Goal: Task Accomplishment & Management: Manage account settings

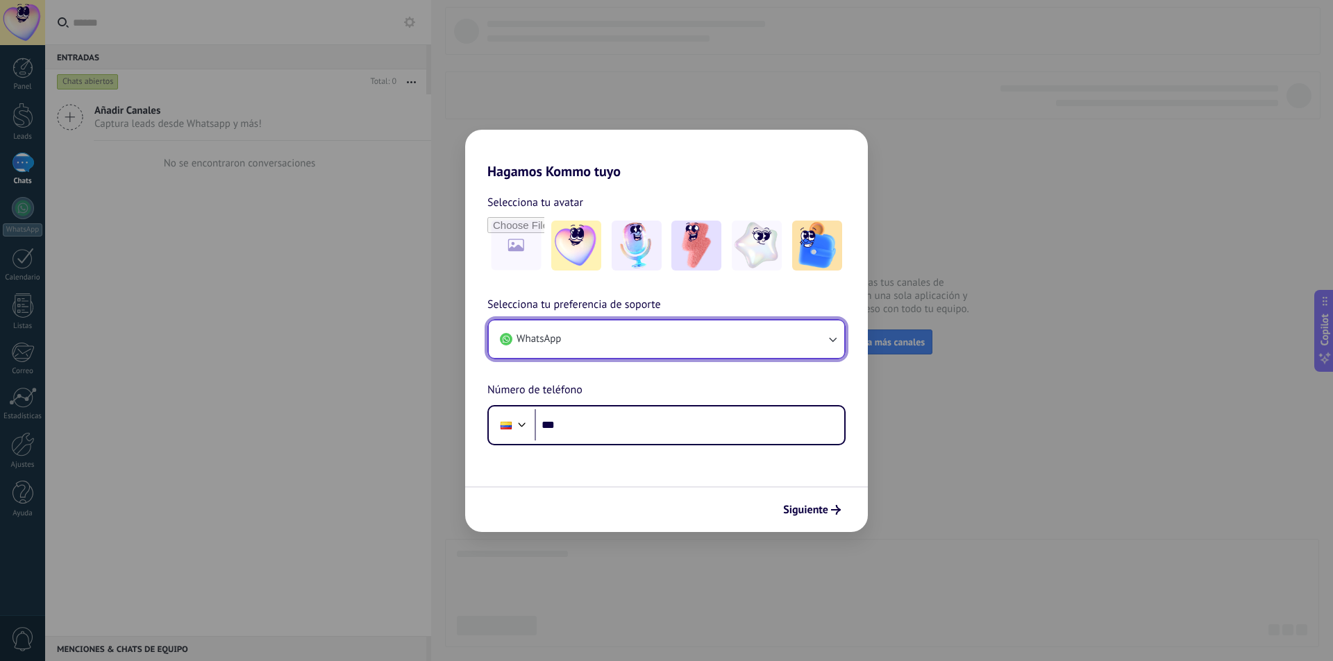
click at [595, 337] on button "WhatsApp" at bounding box center [666, 339] width 355 height 37
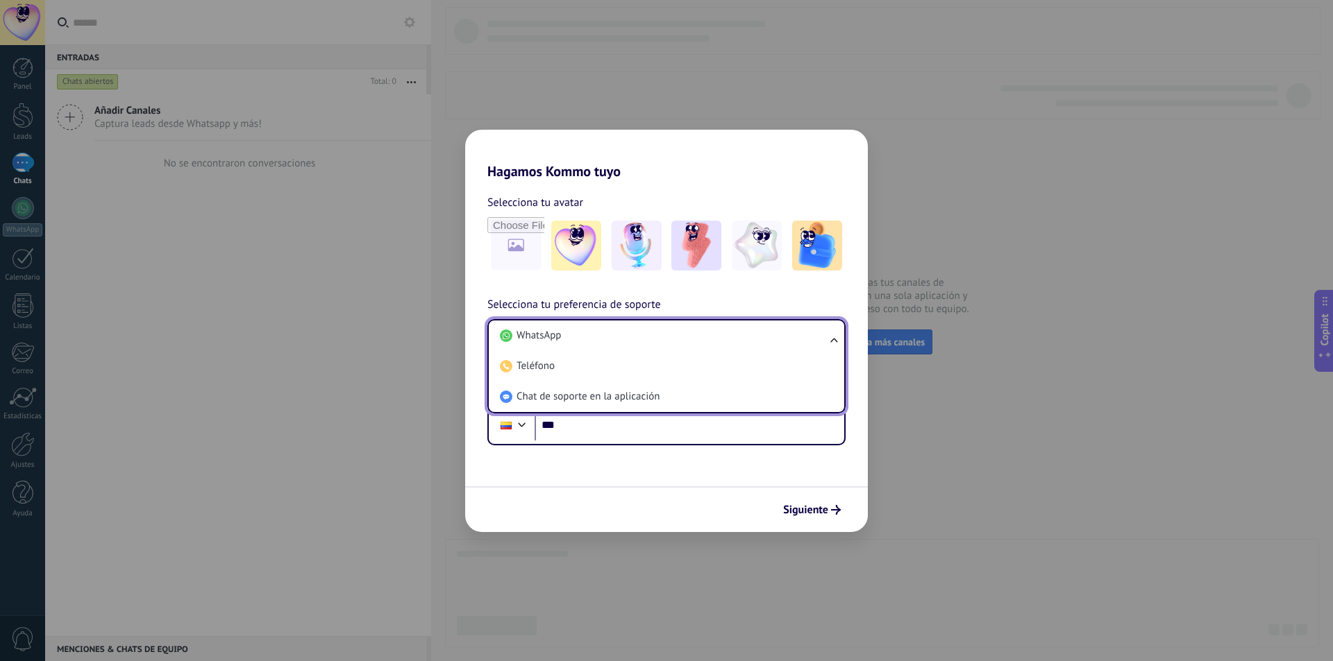
click at [595, 337] on li "WhatsApp" at bounding box center [663, 336] width 339 height 31
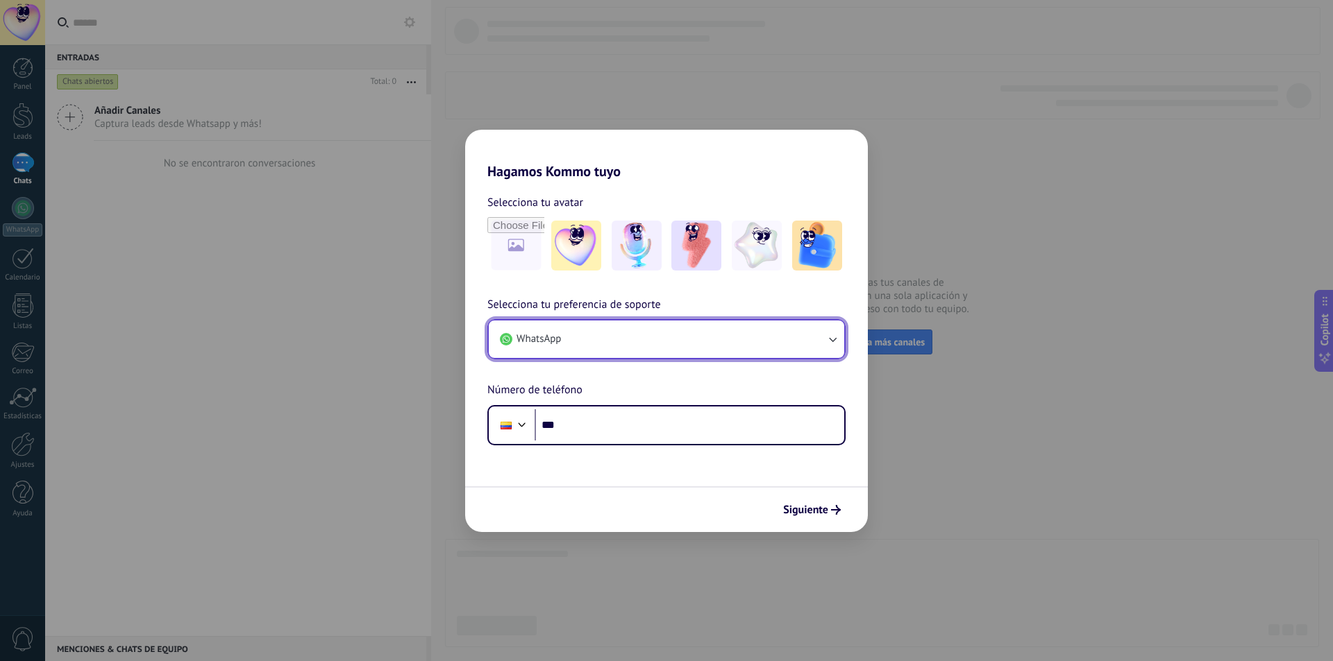
click at [596, 337] on button "WhatsApp" at bounding box center [666, 339] width 355 height 37
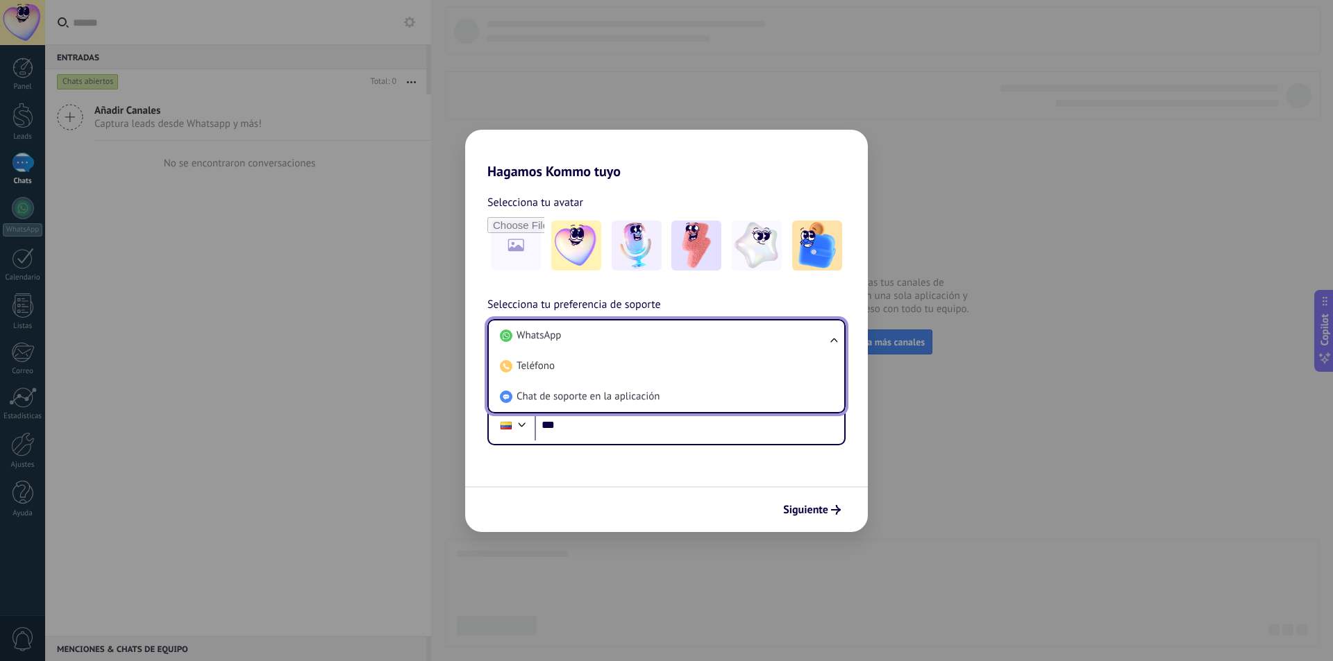
click at [596, 337] on li "WhatsApp" at bounding box center [663, 336] width 339 height 31
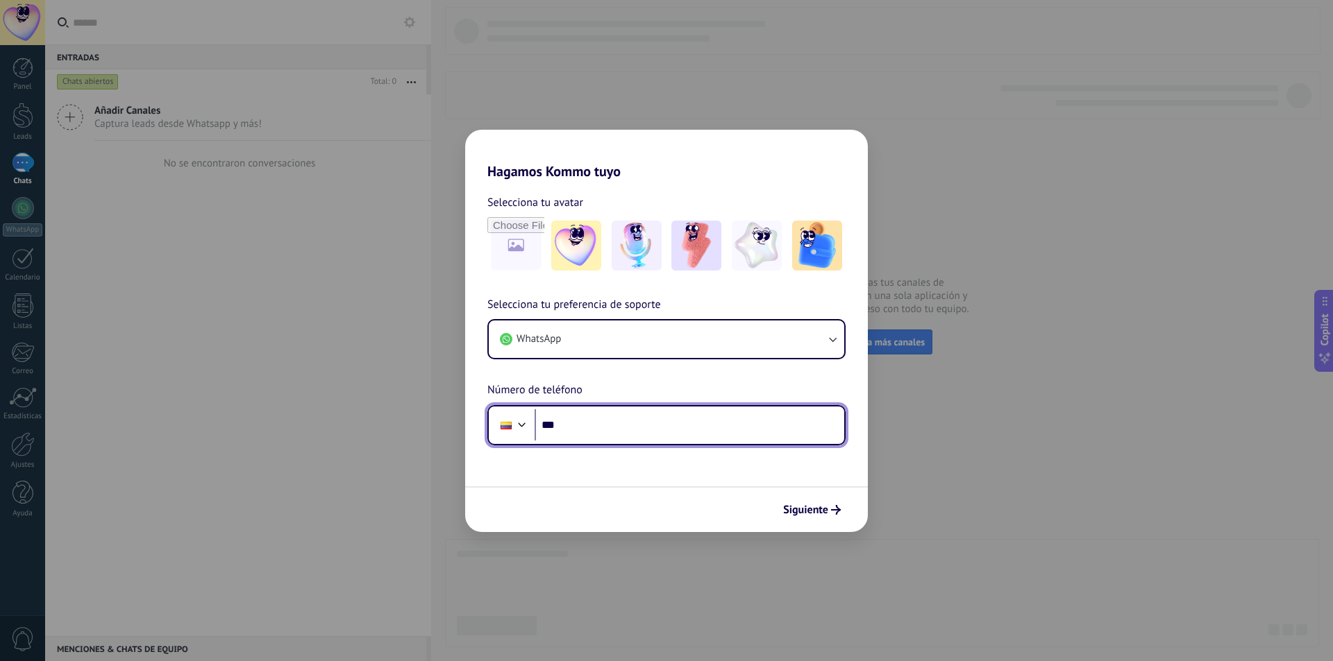
click at [598, 426] on input "***" at bounding box center [689, 426] width 310 height 32
click at [607, 420] on input "***" at bounding box center [689, 426] width 310 height 32
type input "**********"
click at [818, 510] on span "Siguiente" at bounding box center [805, 510] width 45 height 10
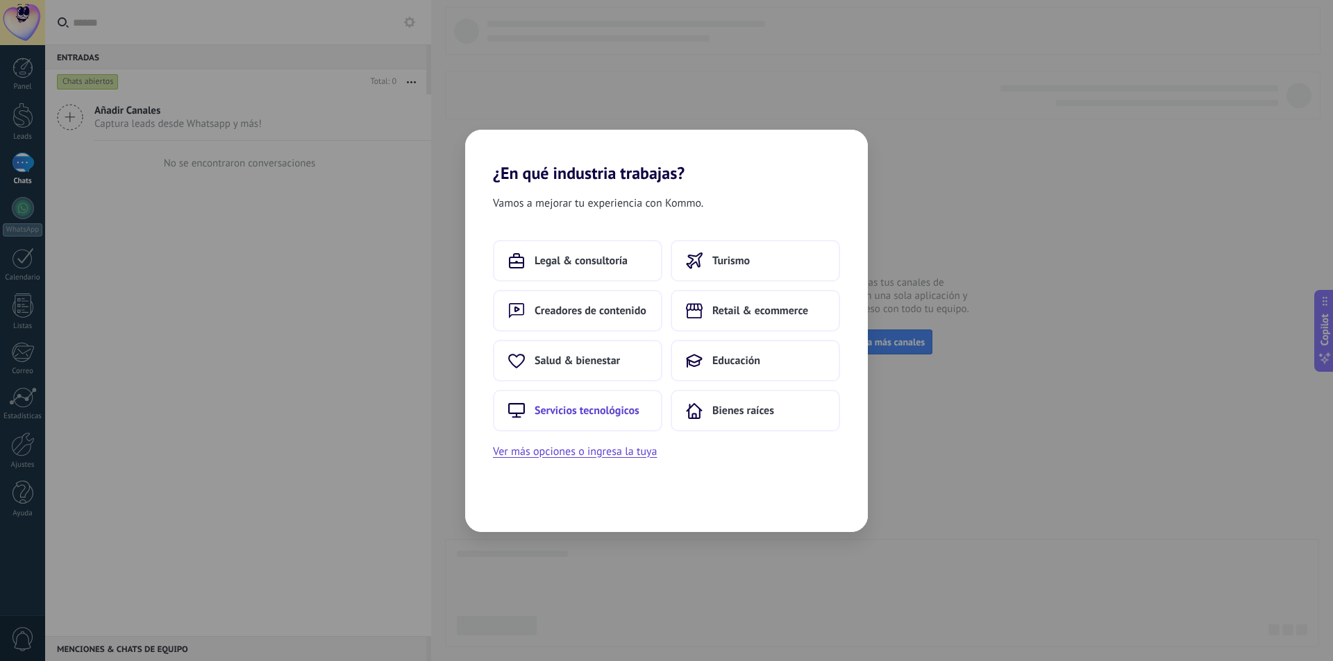
click at [581, 411] on span "Servicios tecnológicos" at bounding box center [586, 411] width 105 height 14
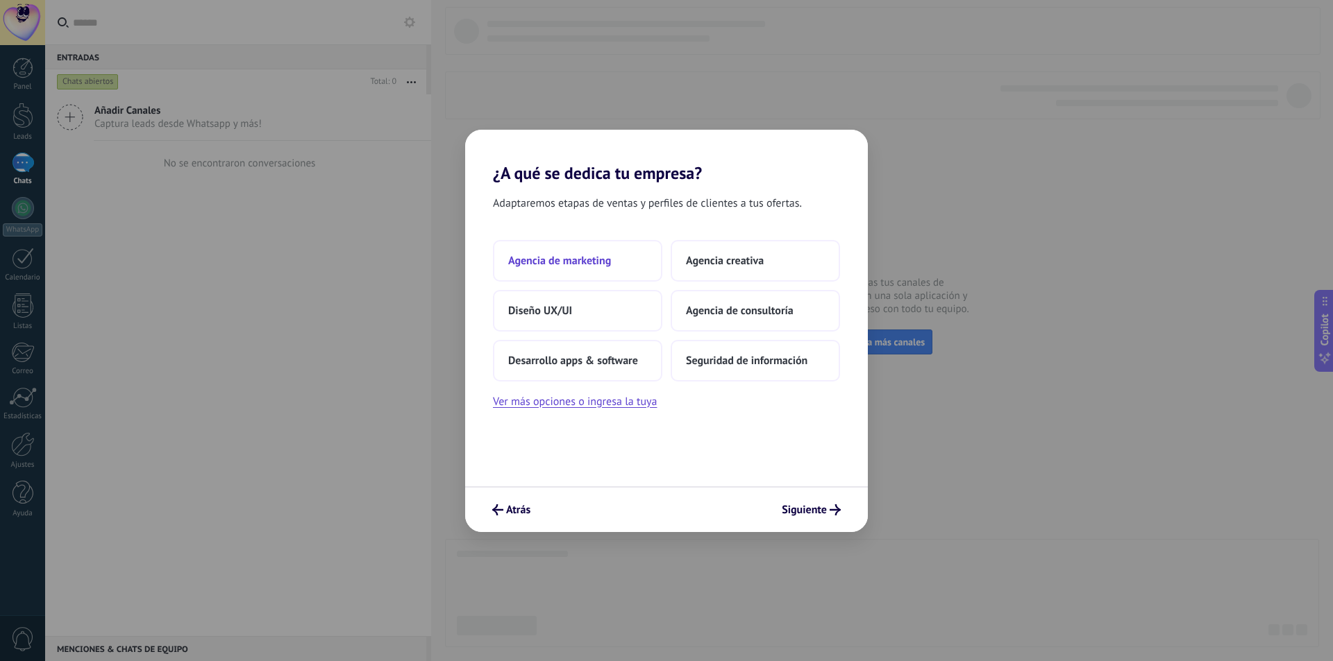
click at [599, 270] on button "Agencia de marketing" at bounding box center [577, 261] width 169 height 42
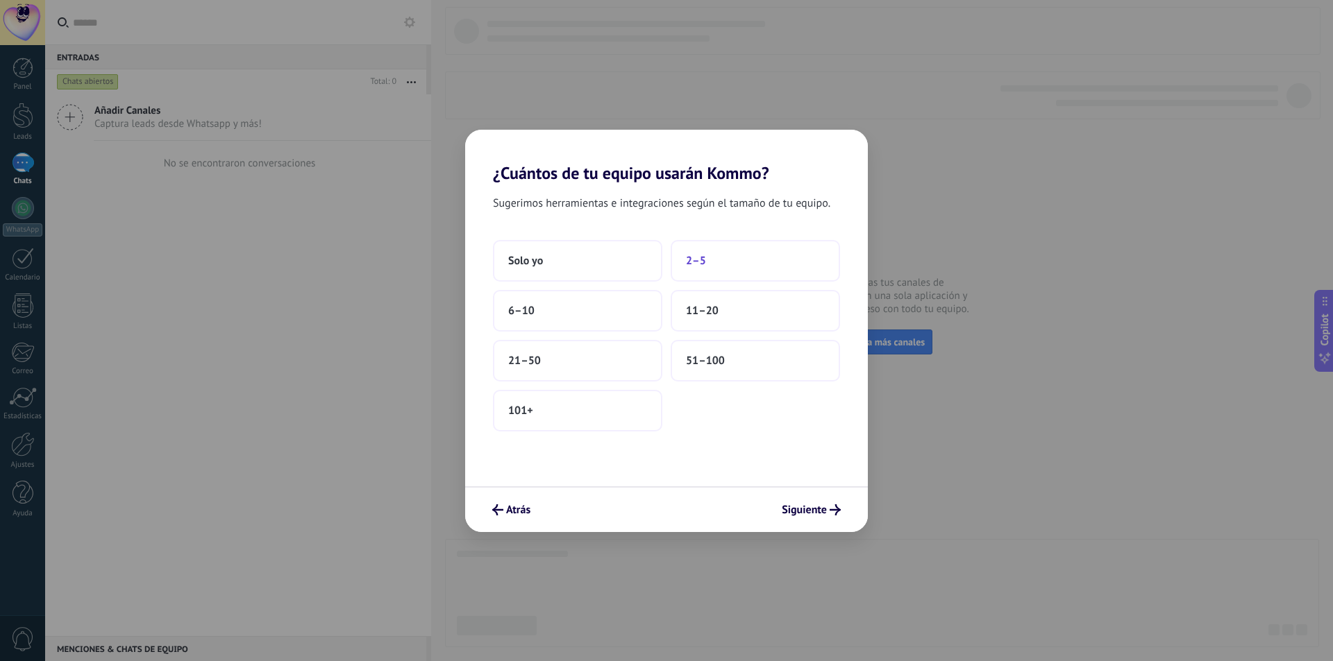
click at [700, 264] on span "2–5" at bounding box center [696, 261] width 20 height 14
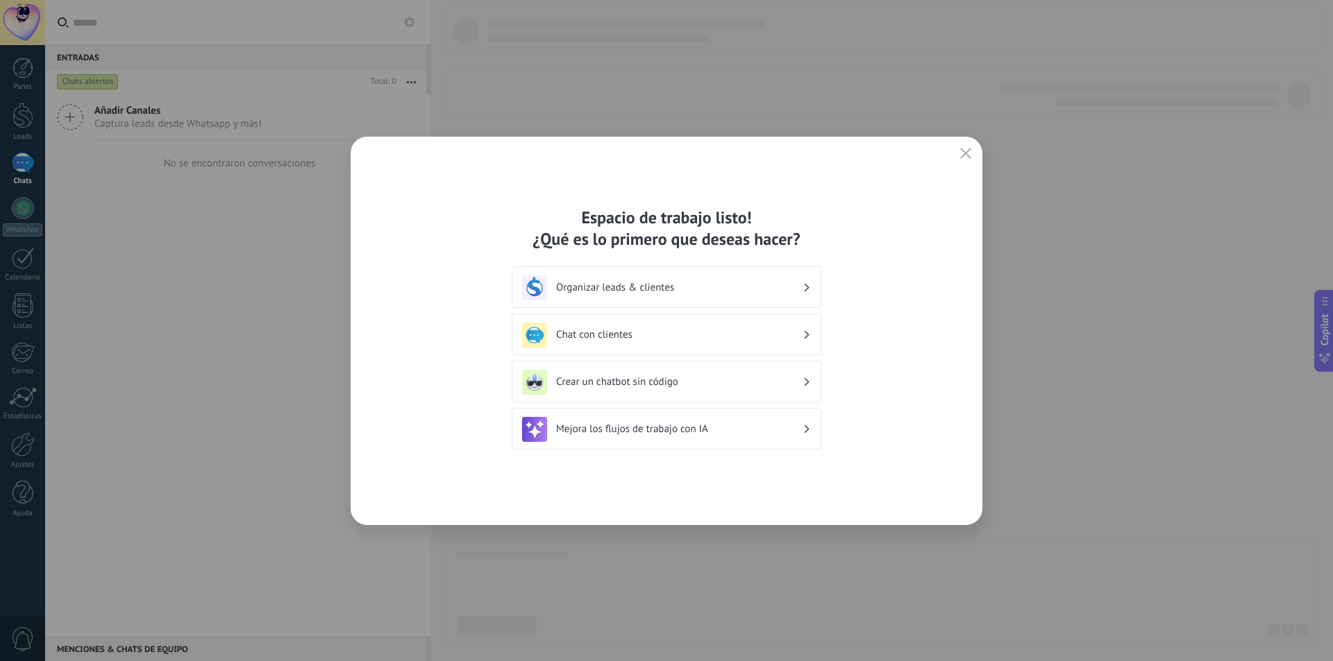
click at [667, 287] on h3 "Organizar leads & clientes" at bounding box center [679, 287] width 246 height 13
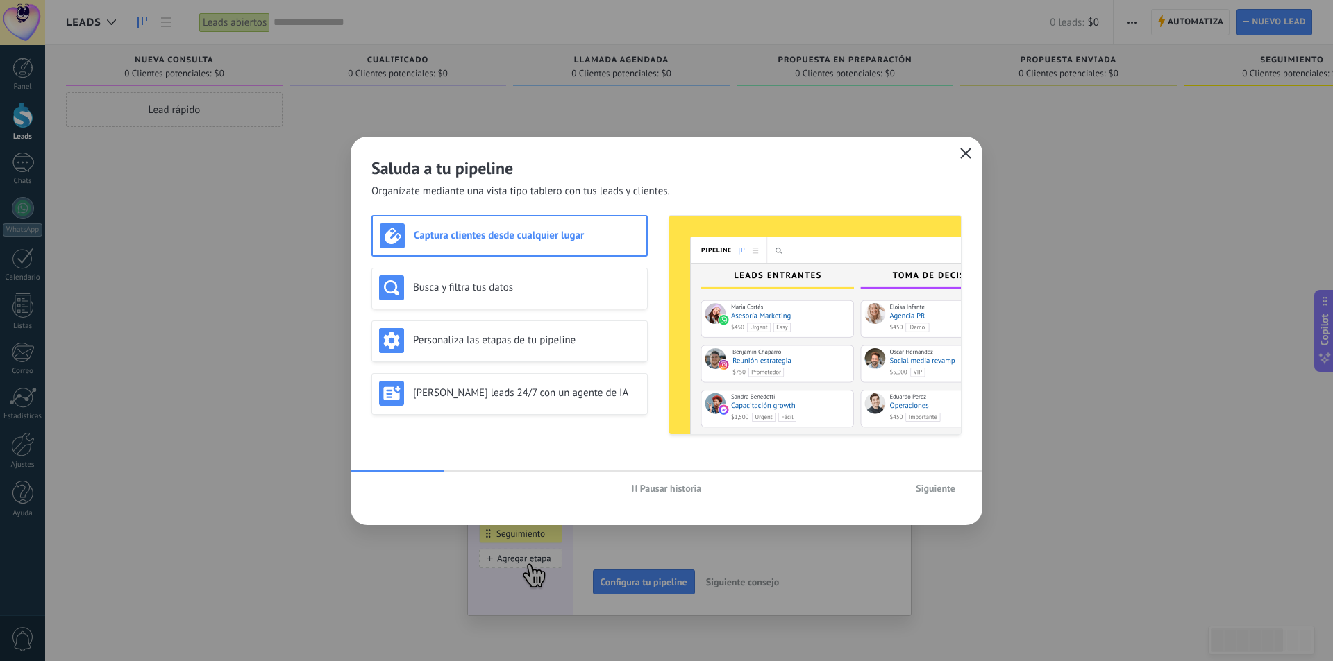
click at [962, 155] on icon "button" at bounding box center [965, 153] width 11 height 11
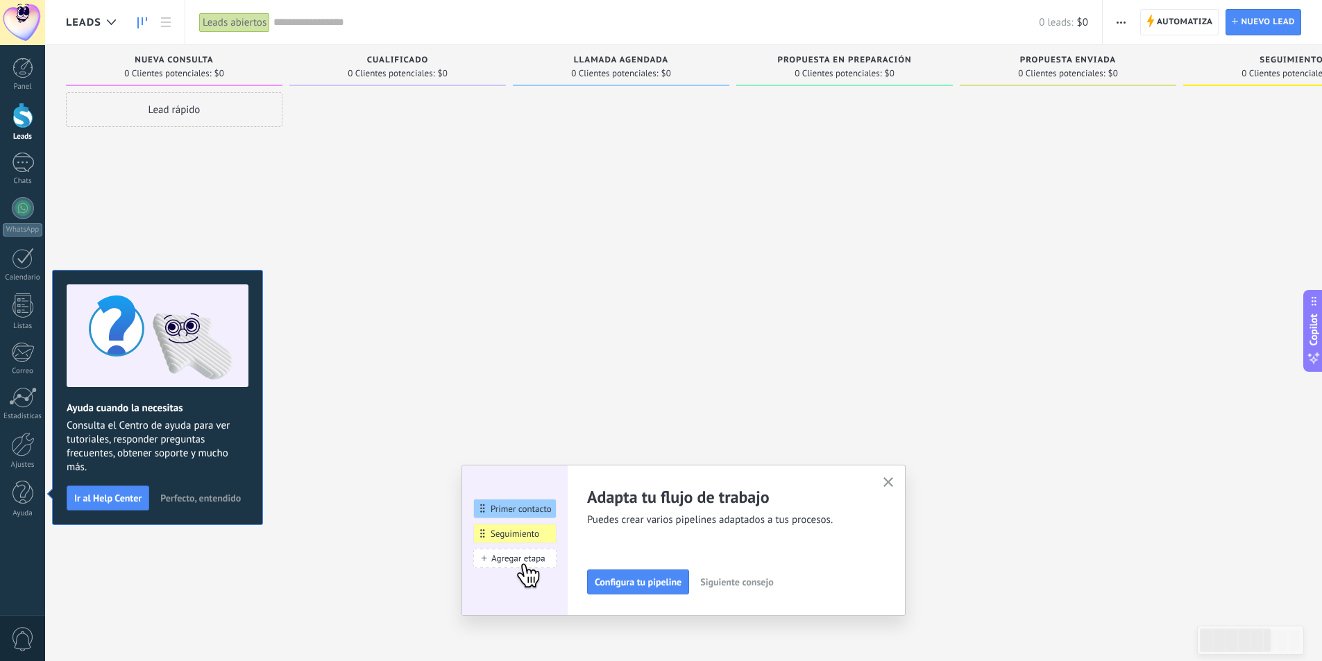
click at [888, 487] on button "button" at bounding box center [888, 483] width 17 height 19
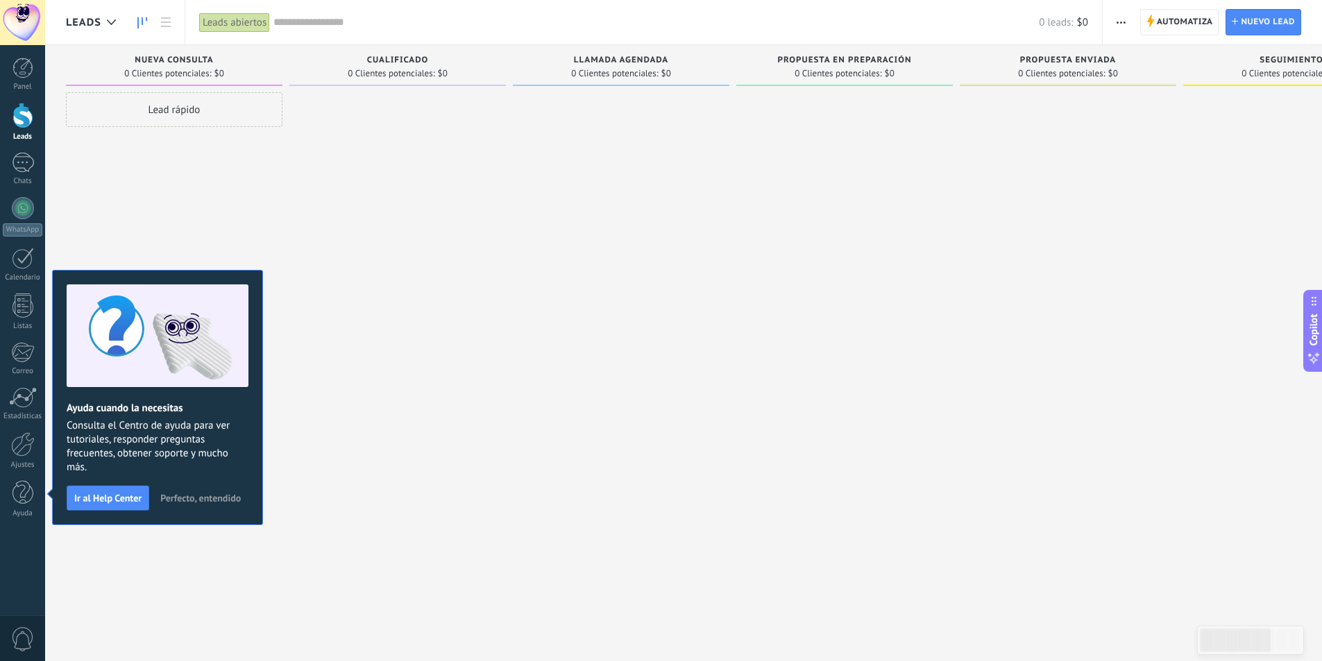
click at [184, 500] on span "Perfecto, entendido" at bounding box center [200, 499] width 81 height 10
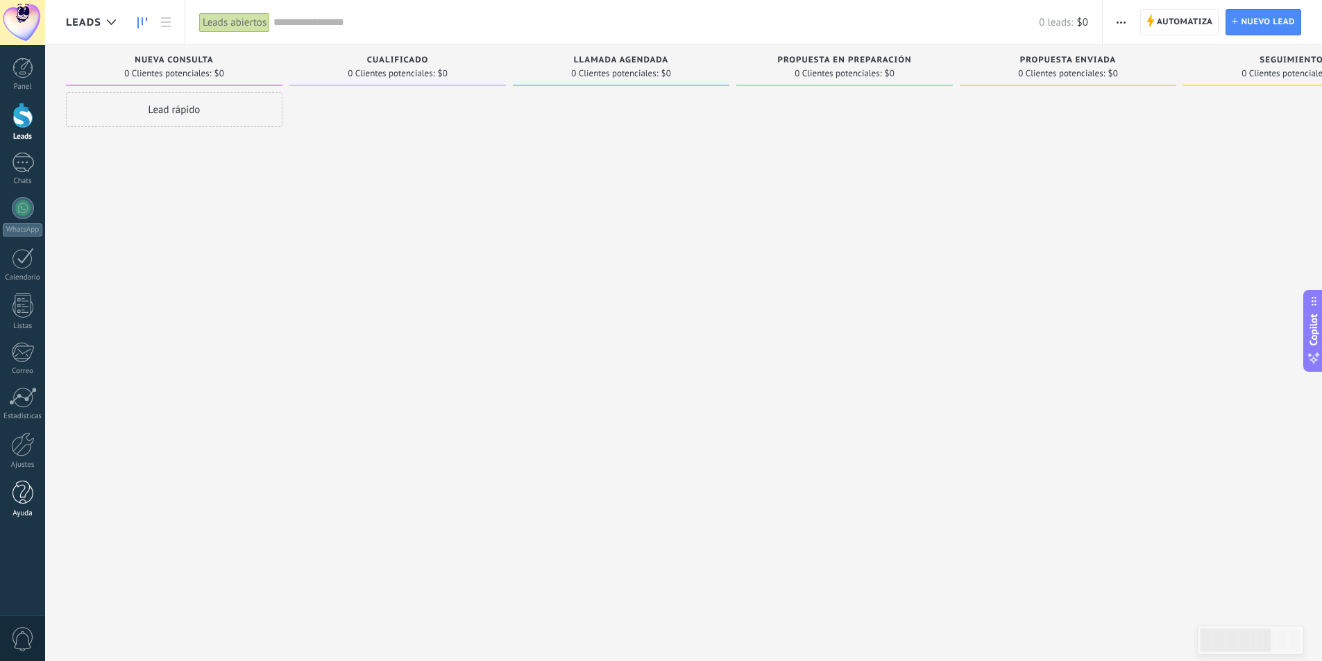
click at [0, 499] on link "Ayuda" at bounding box center [22, 499] width 45 height 37
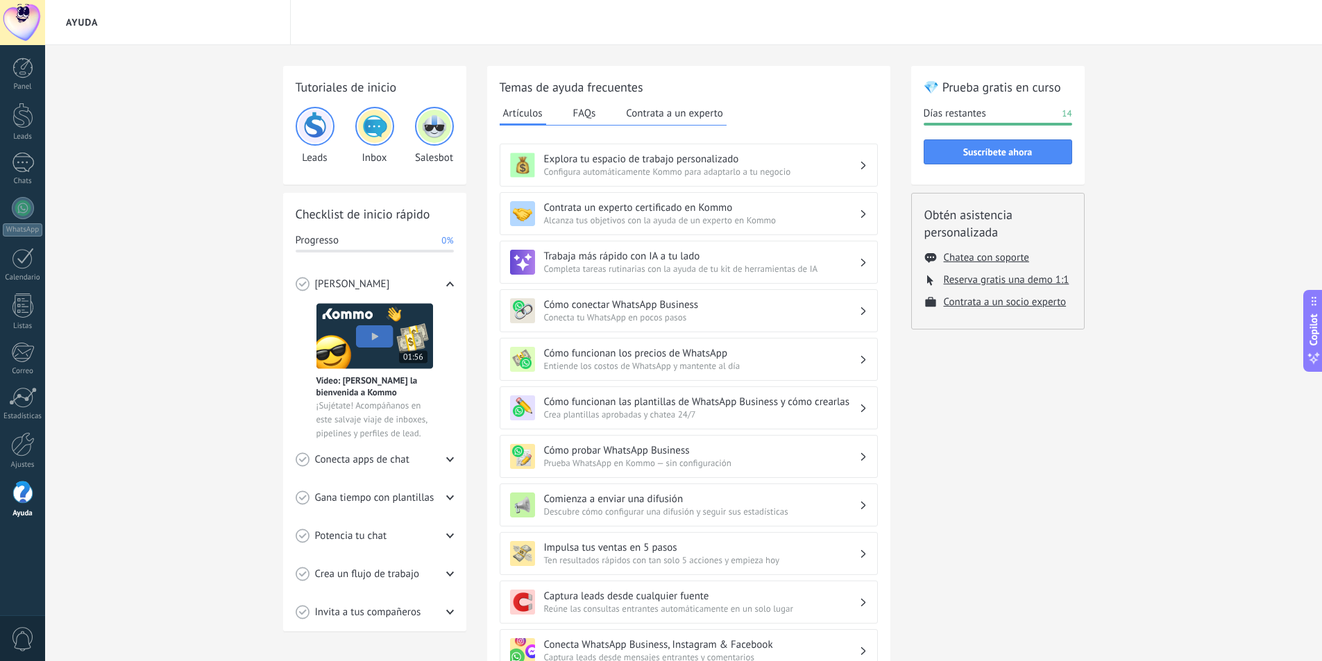
click at [701, 153] on h3 "Explora tu espacio de trabajo personalizado" at bounding box center [701, 159] width 315 height 13
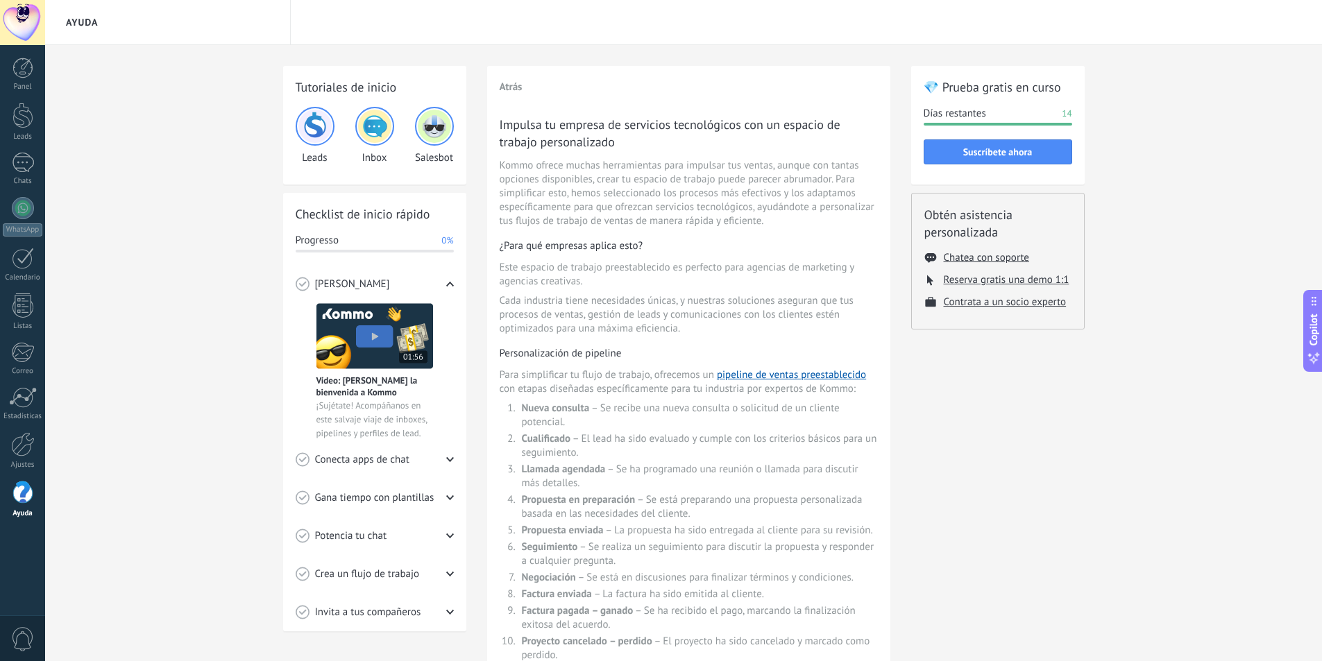
click at [509, 85] on button "Atrás" at bounding box center [511, 87] width 23 height 13
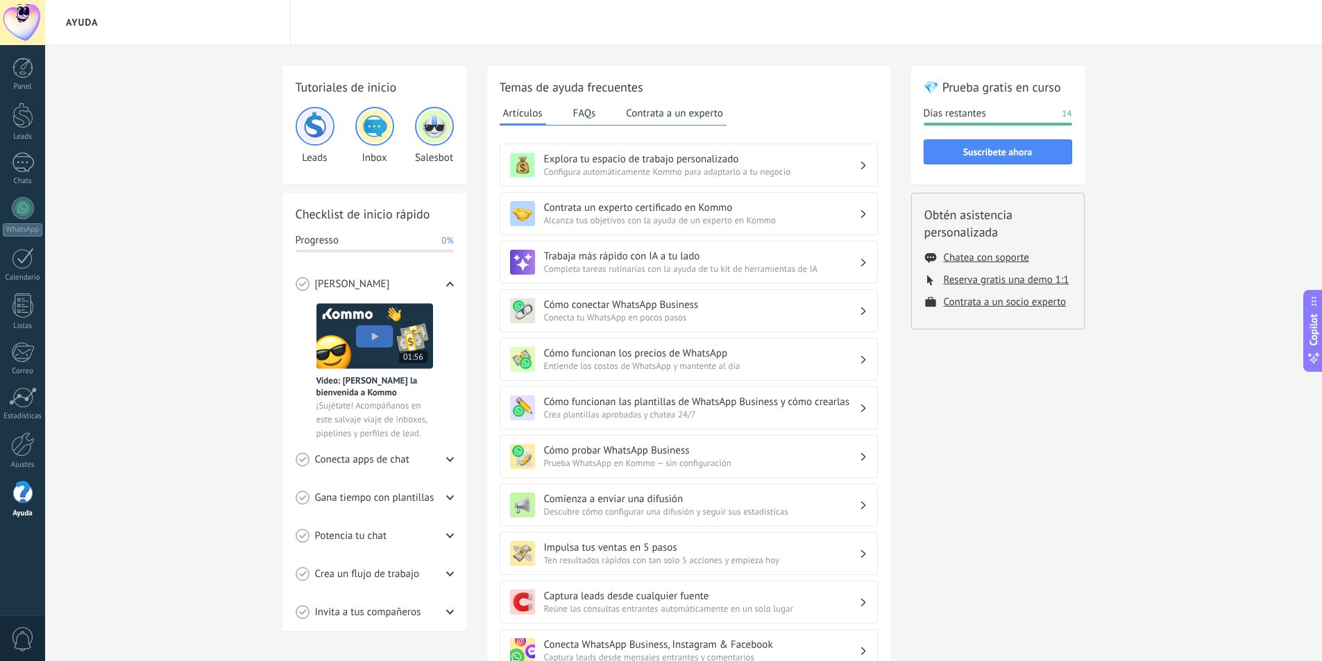
drag, startPoint x: 17, startPoint y: 76, endPoint x: 186, endPoint y: 4, distance: 184.1
click at [17, 76] on div at bounding box center [22, 68] width 21 height 21
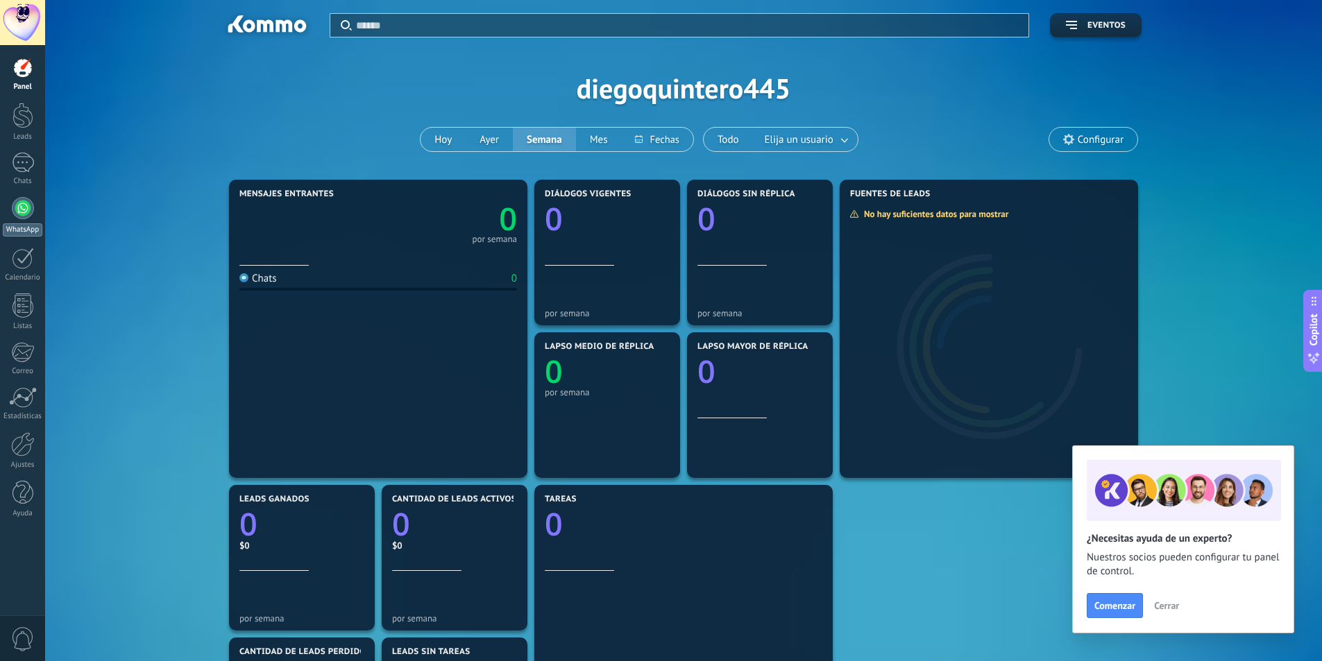
click at [26, 228] on div "WhatsApp" at bounding box center [23, 230] width 40 height 13
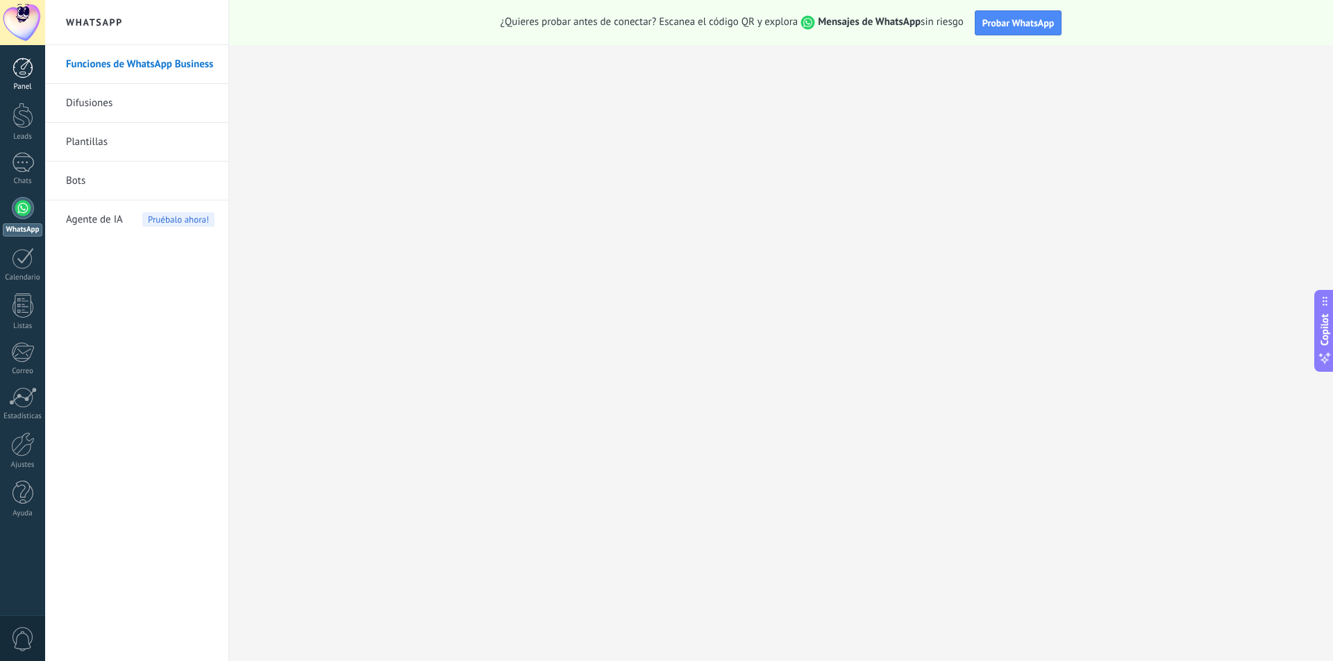
click at [17, 82] on link "Panel" at bounding box center [22, 75] width 45 height 34
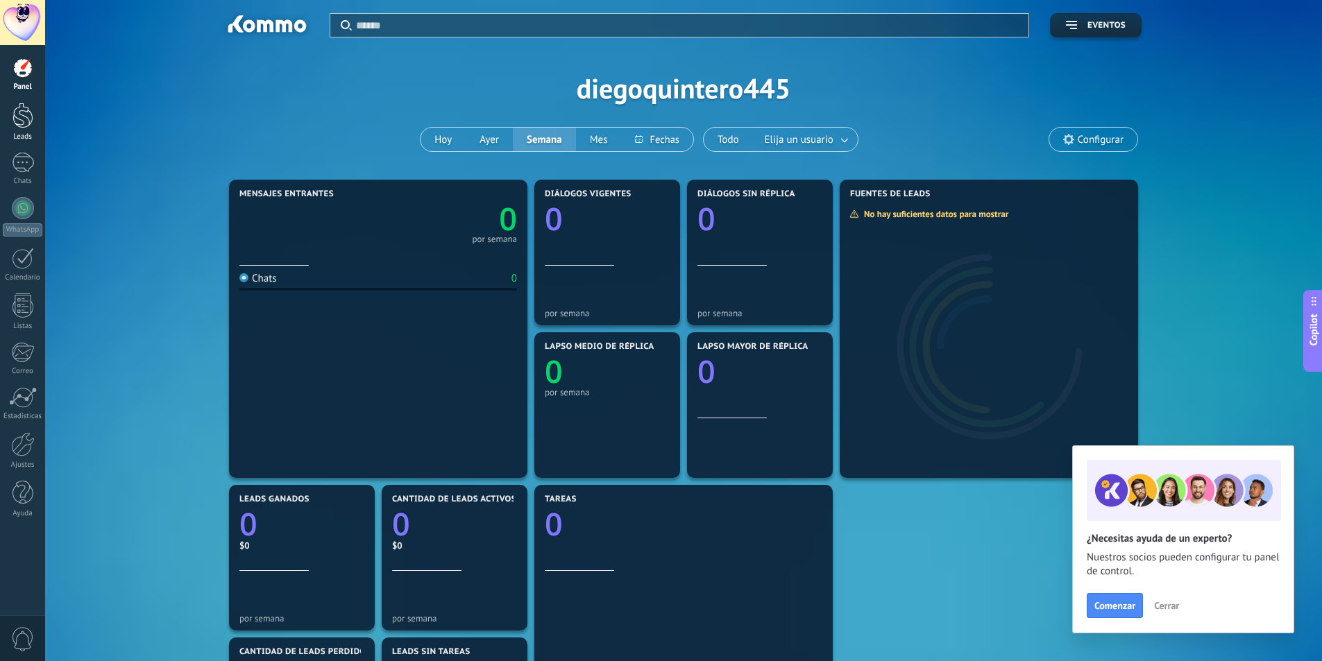
click at [12, 120] on div at bounding box center [22, 116] width 21 height 26
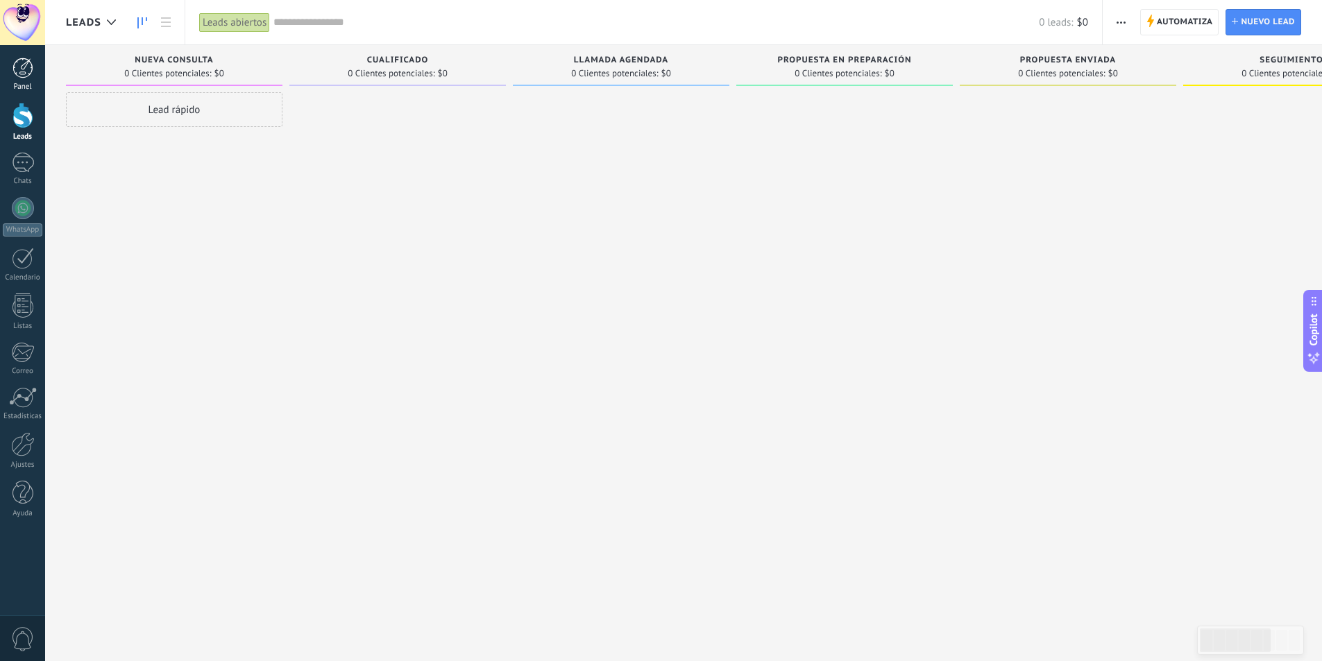
click at [36, 76] on link "Panel" at bounding box center [22, 75] width 45 height 34
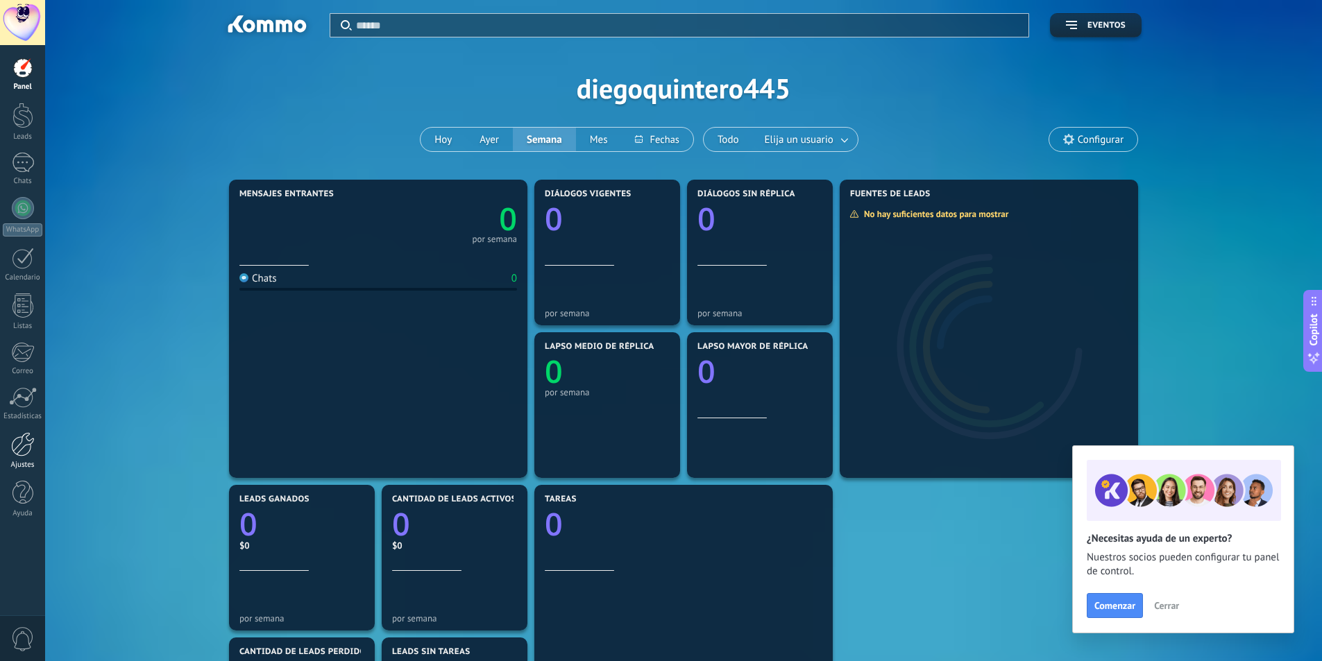
click at [27, 441] on div at bounding box center [23, 444] width 24 height 24
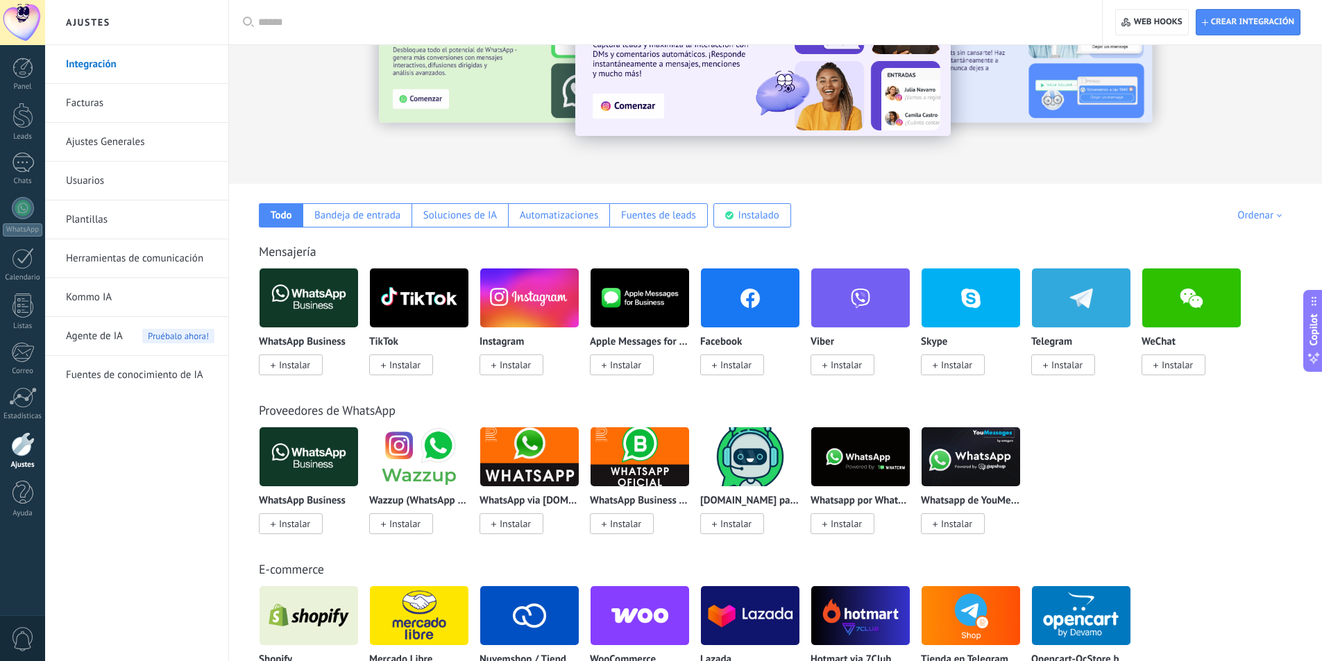
scroll to position [139, 0]
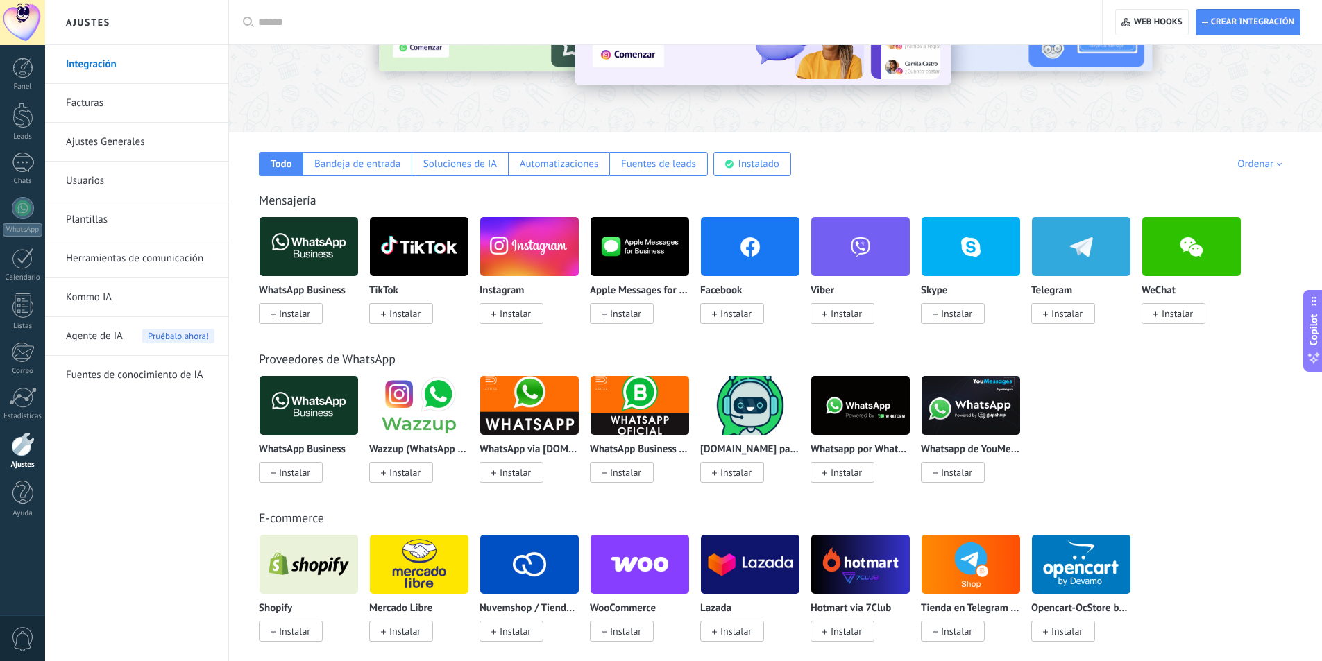
click at [499, 312] on span "Instalar" at bounding box center [512, 313] width 64 height 21
click at [509, 313] on span "Instalar" at bounding box center [515, 313] width 31 height 12
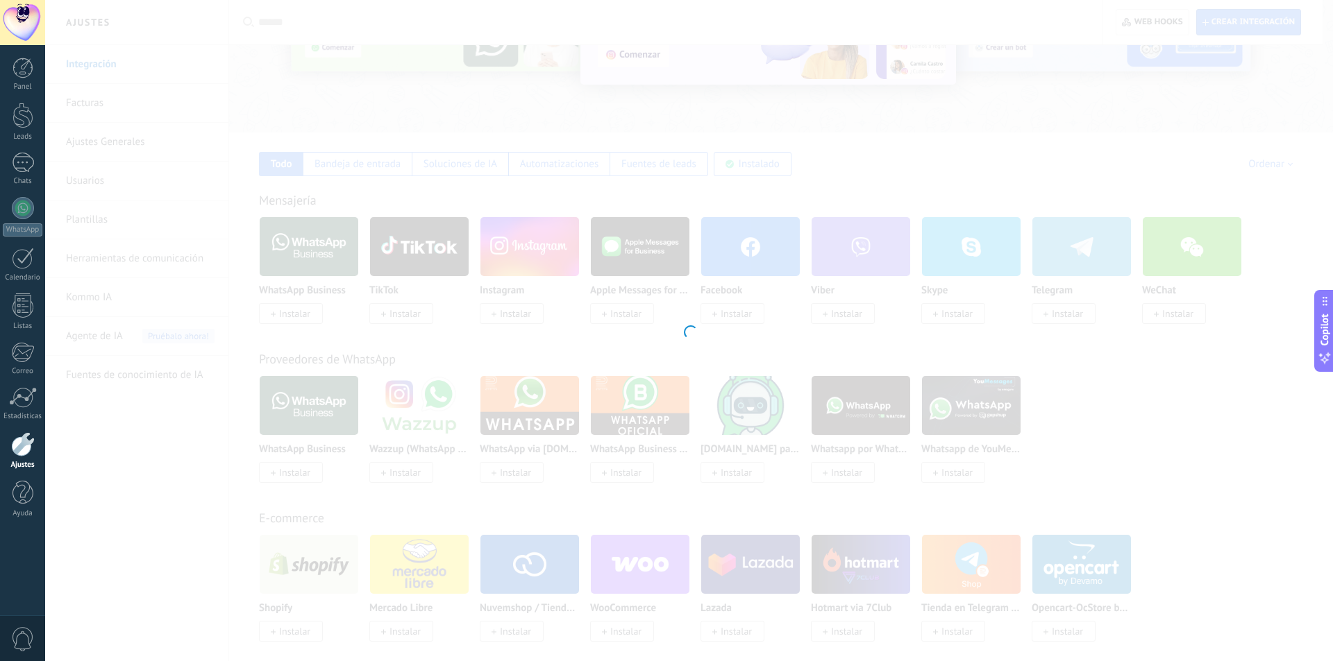
click at [510, 313] on div "Instagram Obtén leads de Instagram y mantente conectado sin salir de Kommo Inst…" at bounding box center [689, 330] width 1288 height 661
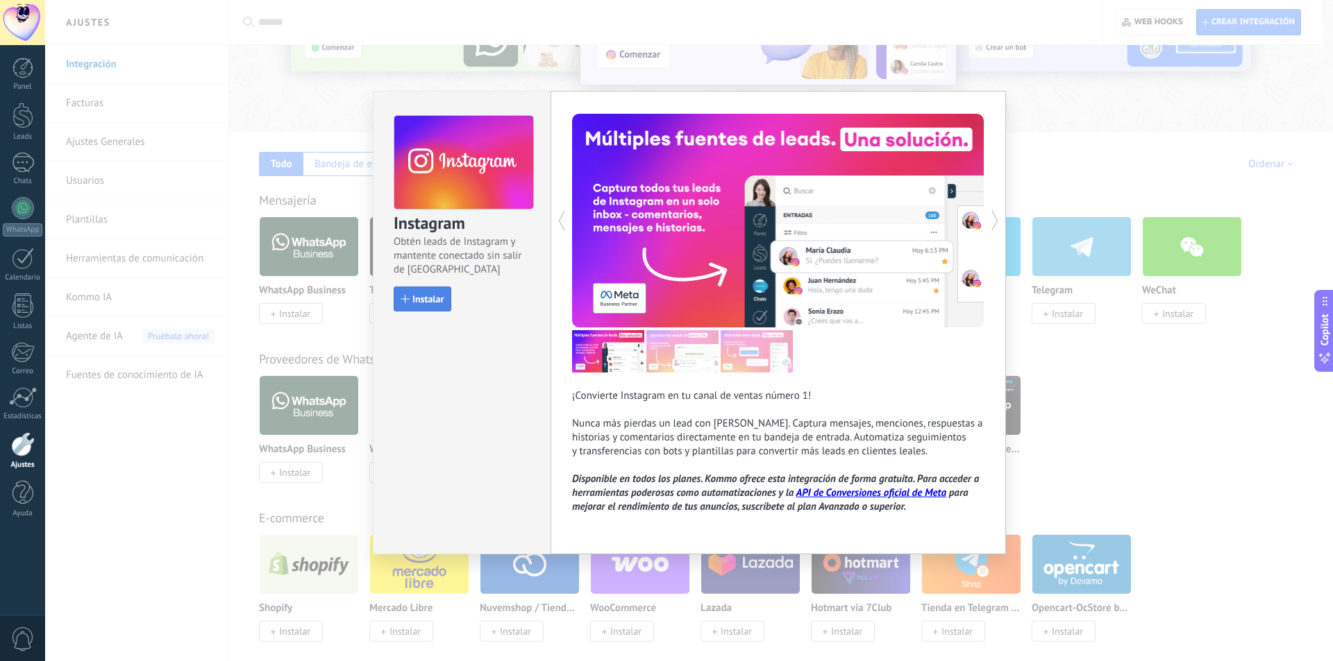
click at [444, 302] on span "Instalar" at bounding box center [427, 299] width 31 height 10
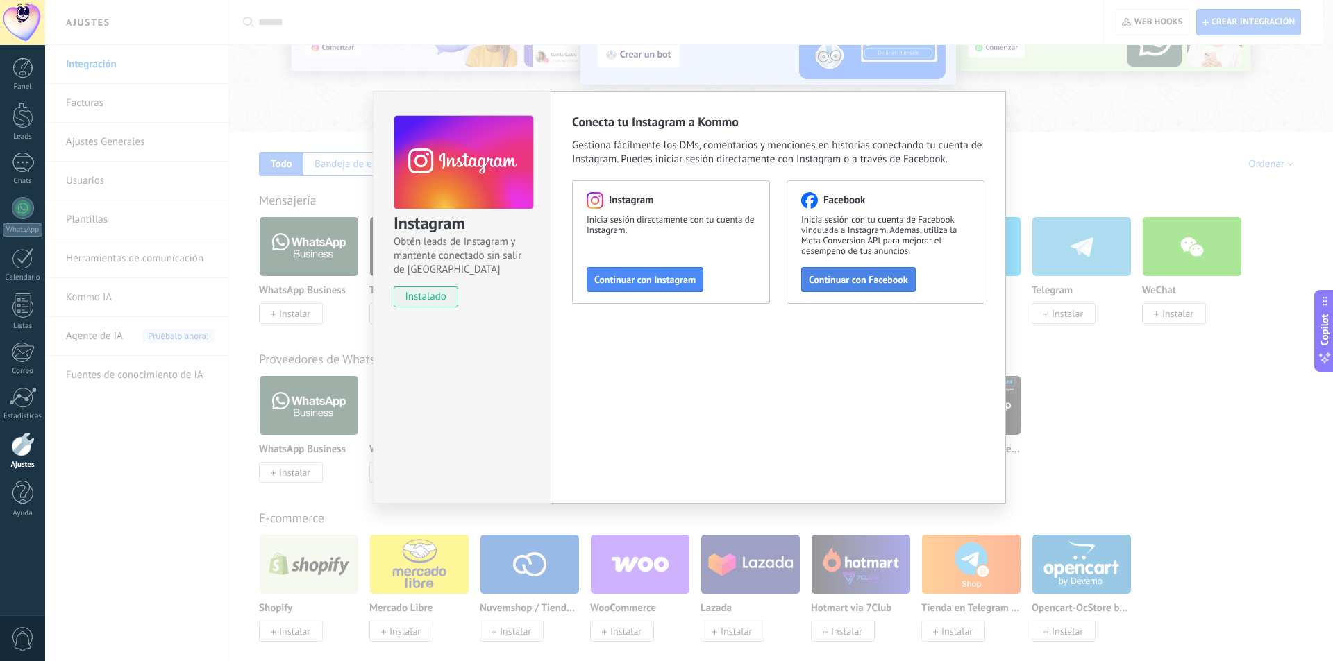
click at [879, 272] on button "Continuar con Facebook" at bounding box center [858, 279] width 115 height 25
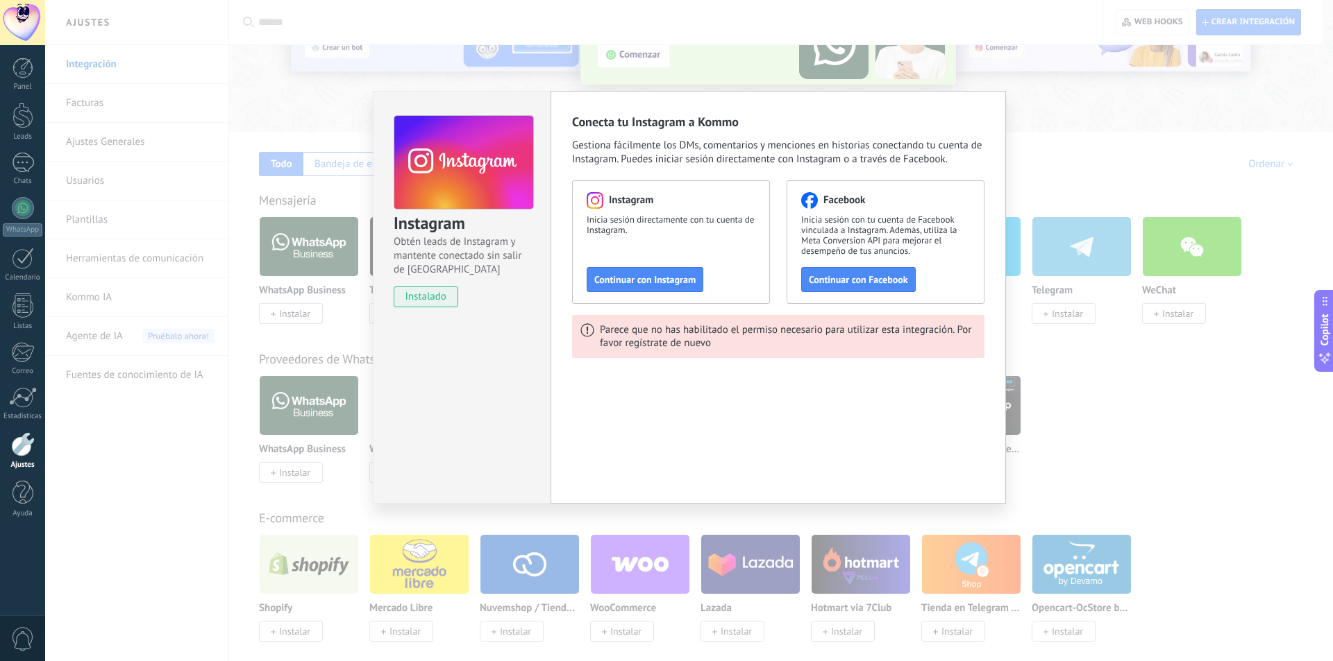
click at [202, 437] on div "Instagram Obtén leads de Instagram y mantente conectado sin salir de Kommo inst…" at bounding box center [689, 330] width 1288 height 661
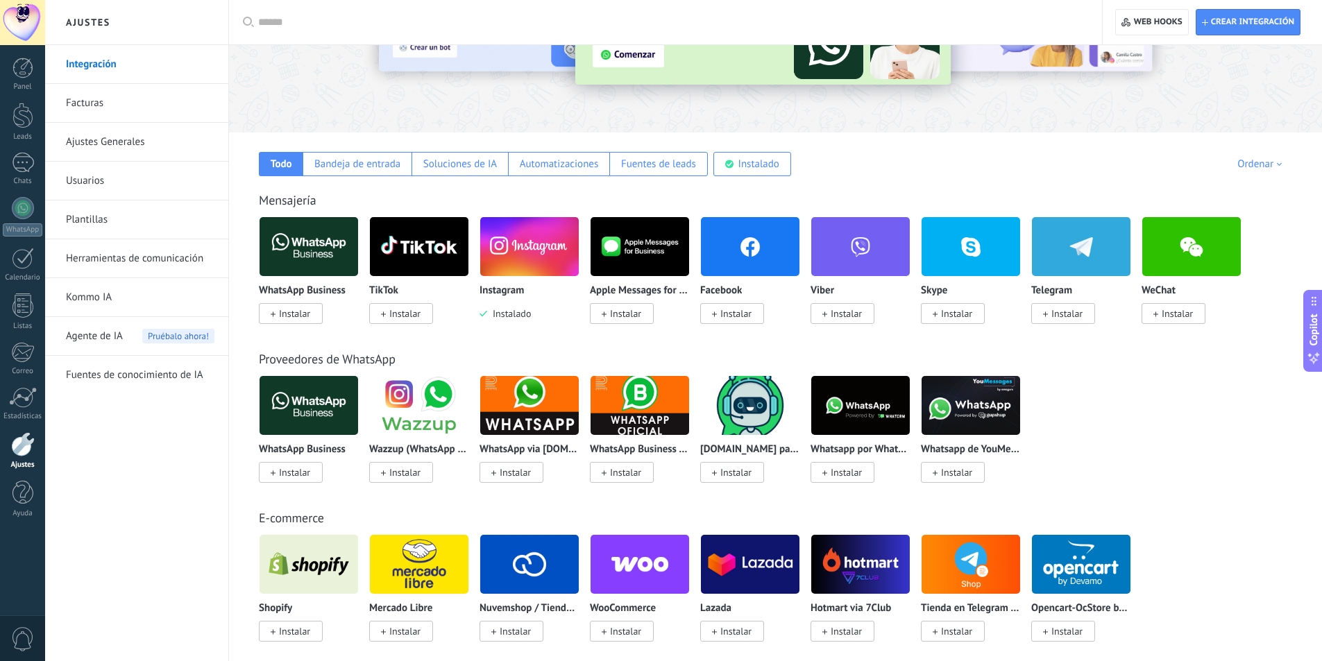
click at [525, 312] on span "Instalado" at bounding box center [509, 313] width 44 height 12
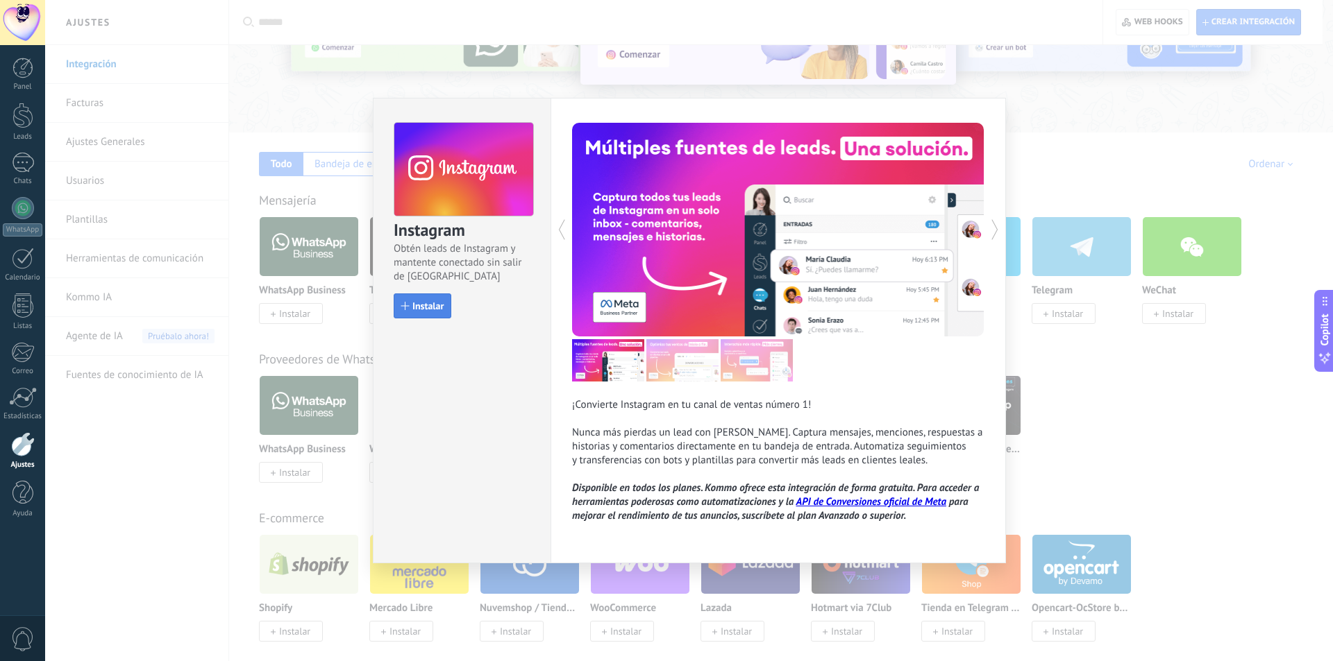
click at [434, 303] on span "Instalar" at bounding box center [427, 306] width 31 height 10
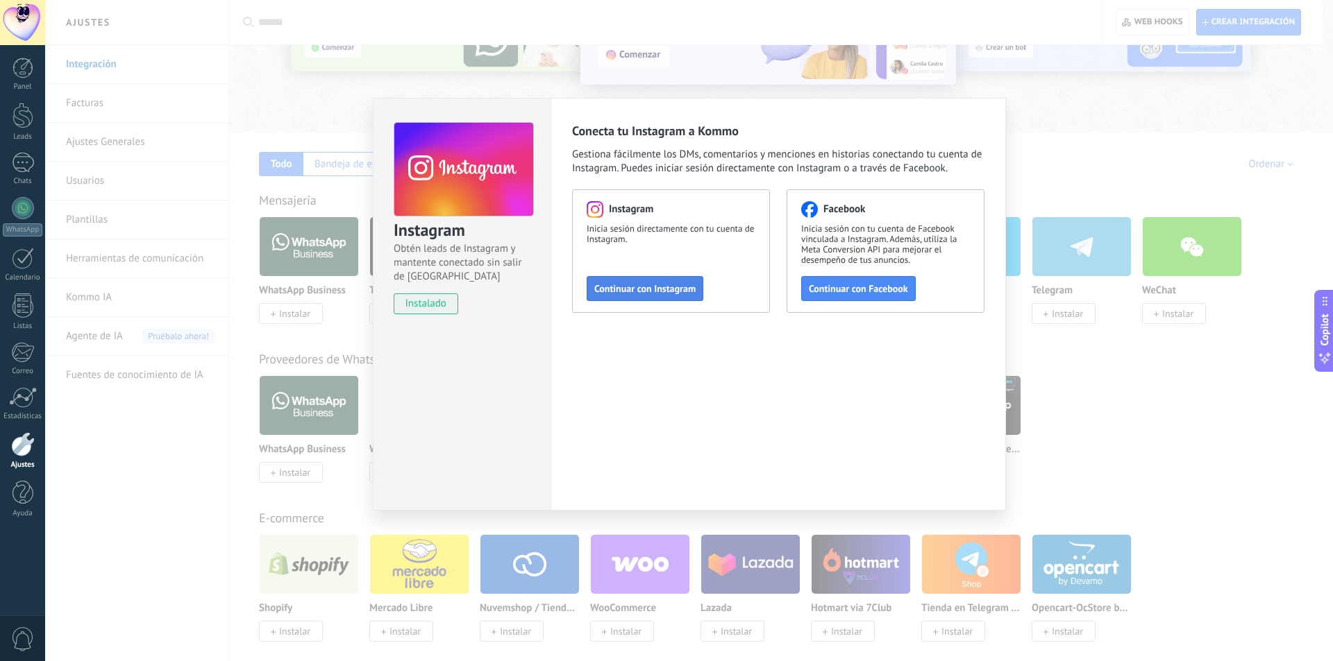
click at [681, 295] on button "Continuar con Instagram" at bounding box center [645, 288] width 117 height 25
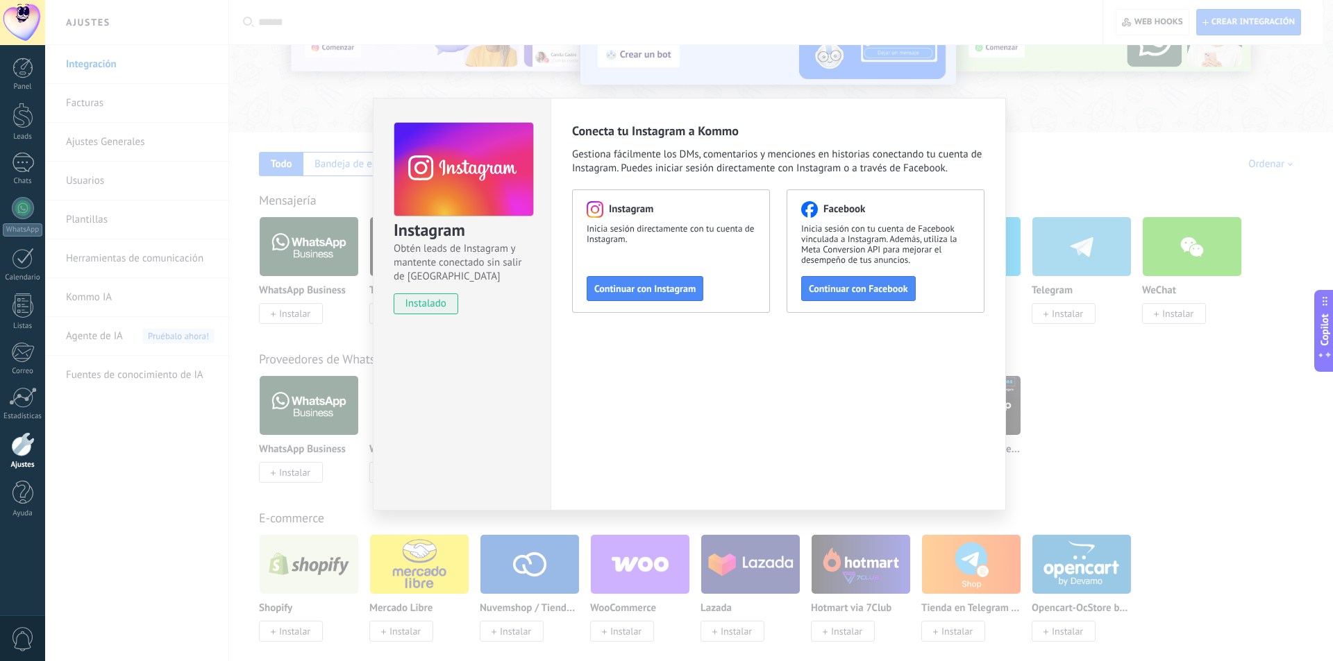
click at [1054, 117] on div "Instagram Obtén leads de Instagram y mantente conectado sin salir de Kommo inst…" at bounding box center [689, 330] width 1288 height 661
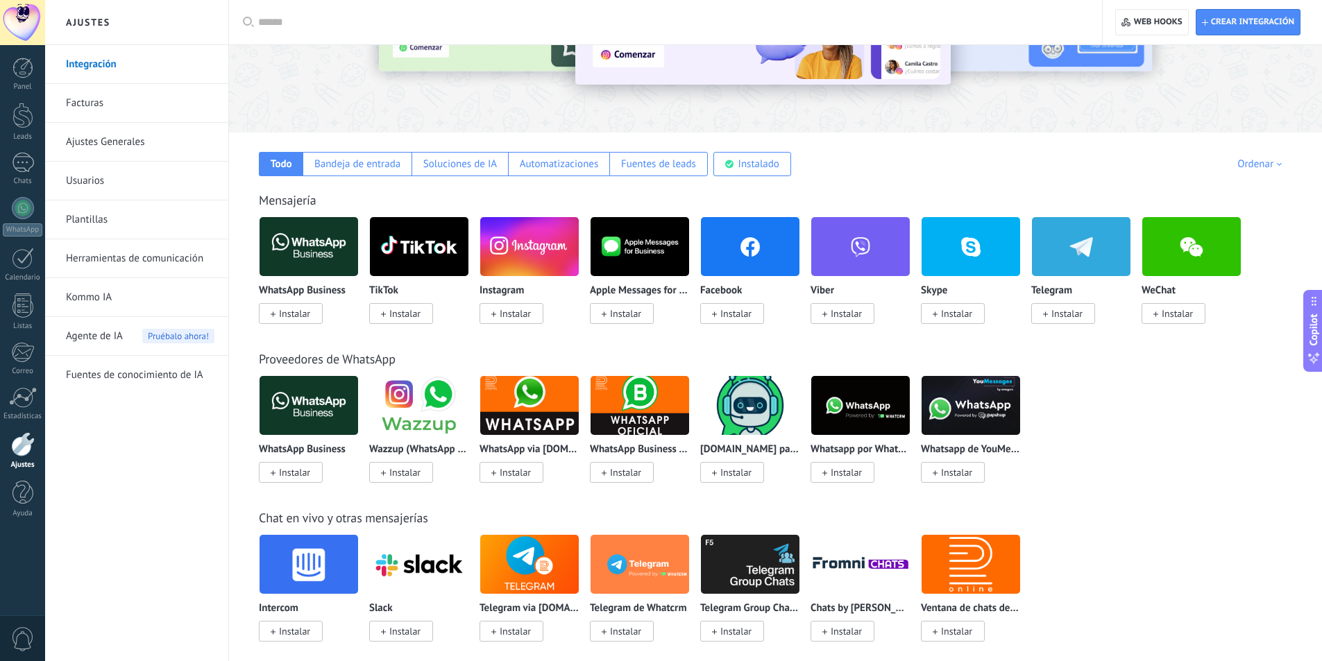
click at [509, 311] on span "Instalar" at bounding box center [515, 313] width 31 height 12
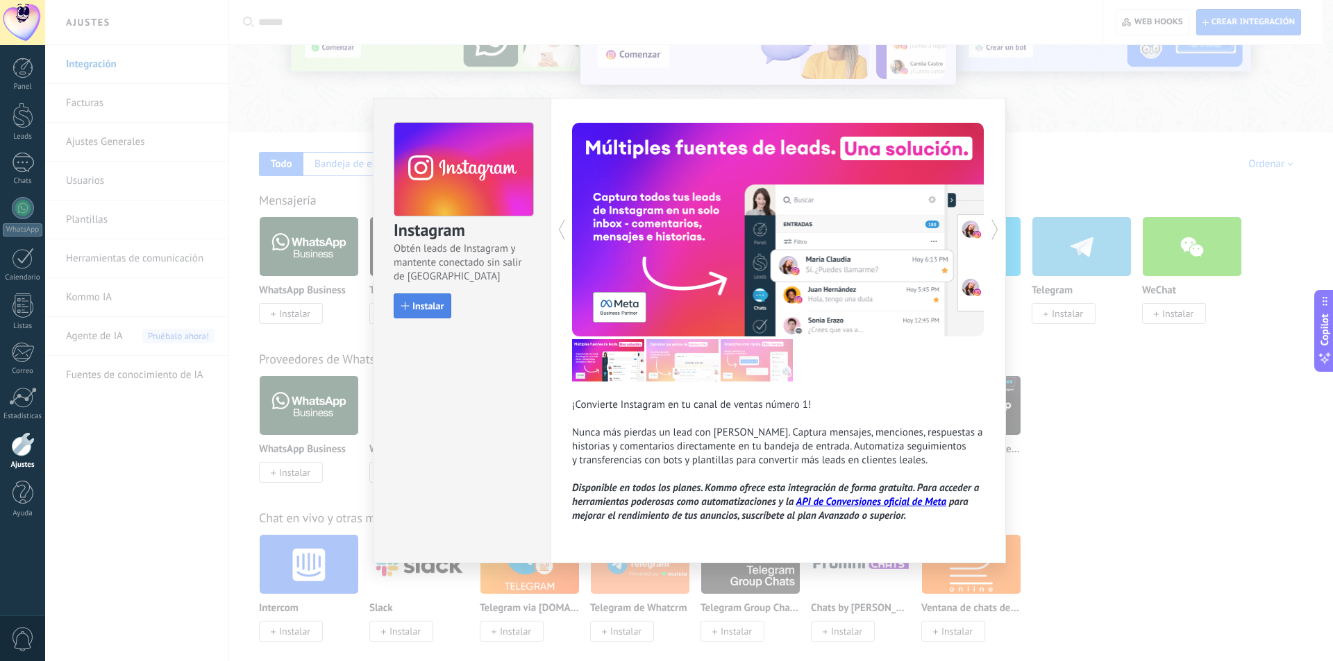
click at [406, 310] on span "Instalar" at bounding box center [422, 306] width 42 height 10
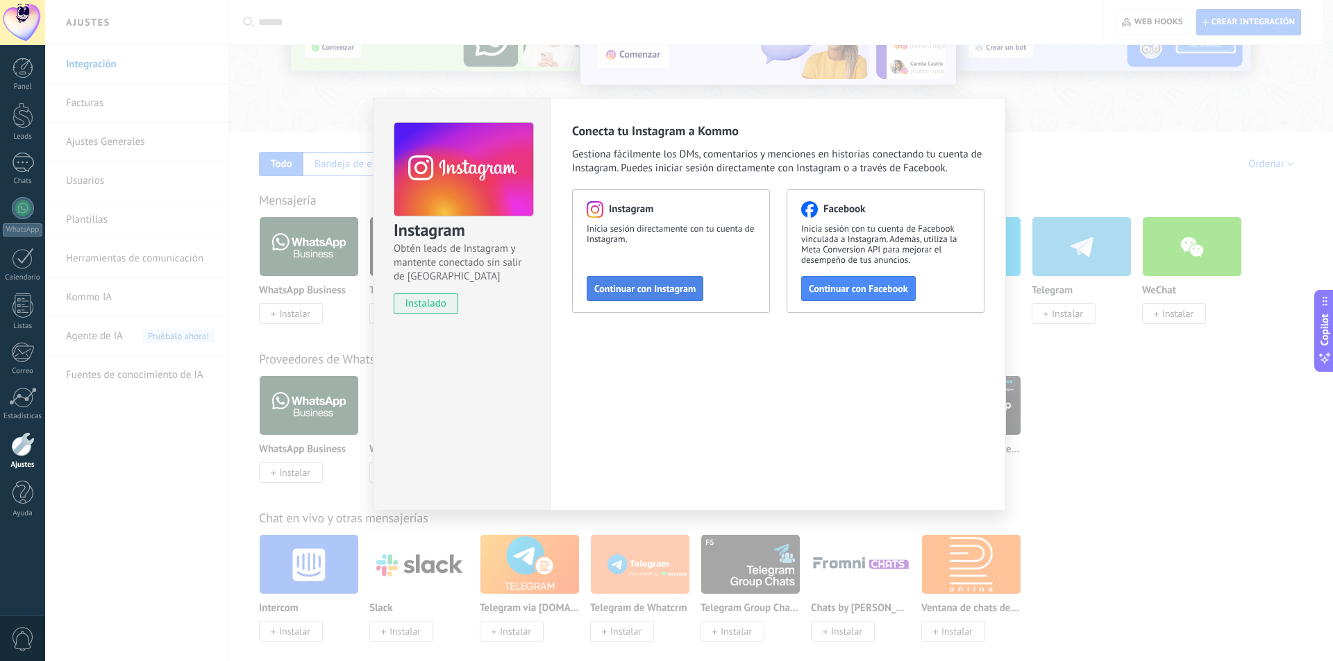
click at [627, 300] on button "Continuar con Instagram" at bounding box center [645, 288] width 117 height 25
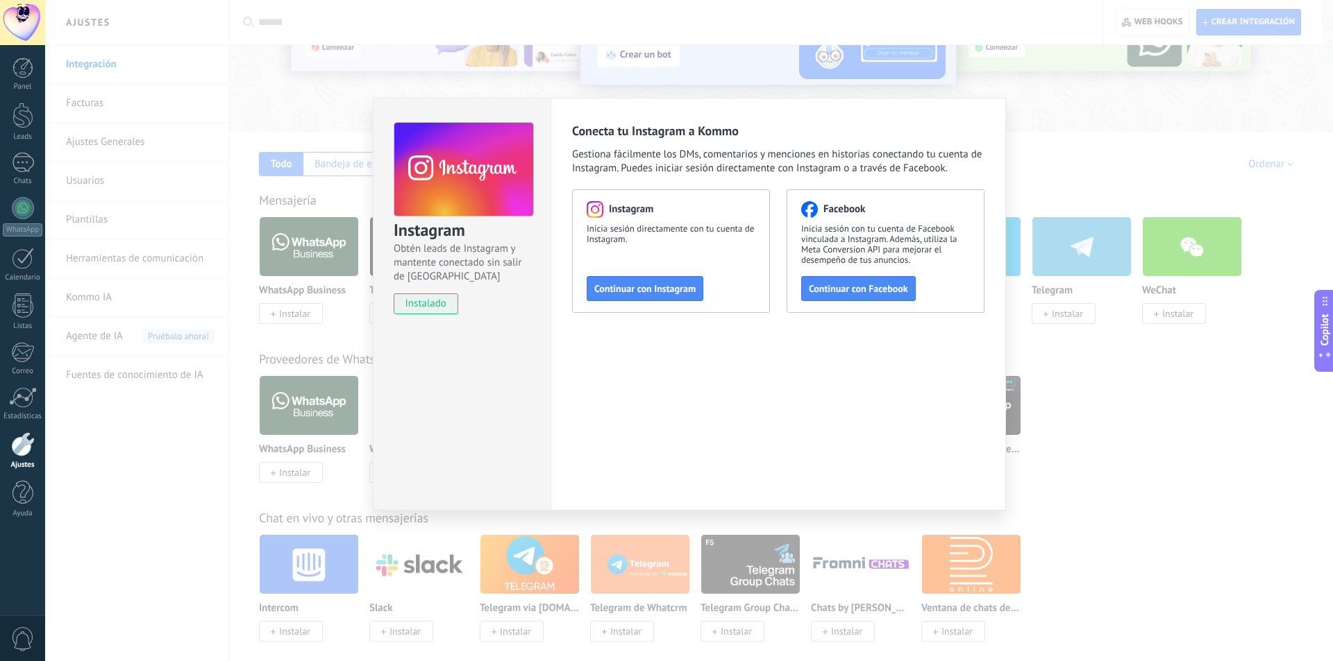
click at [872, 294] on span "Continuar con Facebook" at bounding box center [858, 289] width 99 height 10
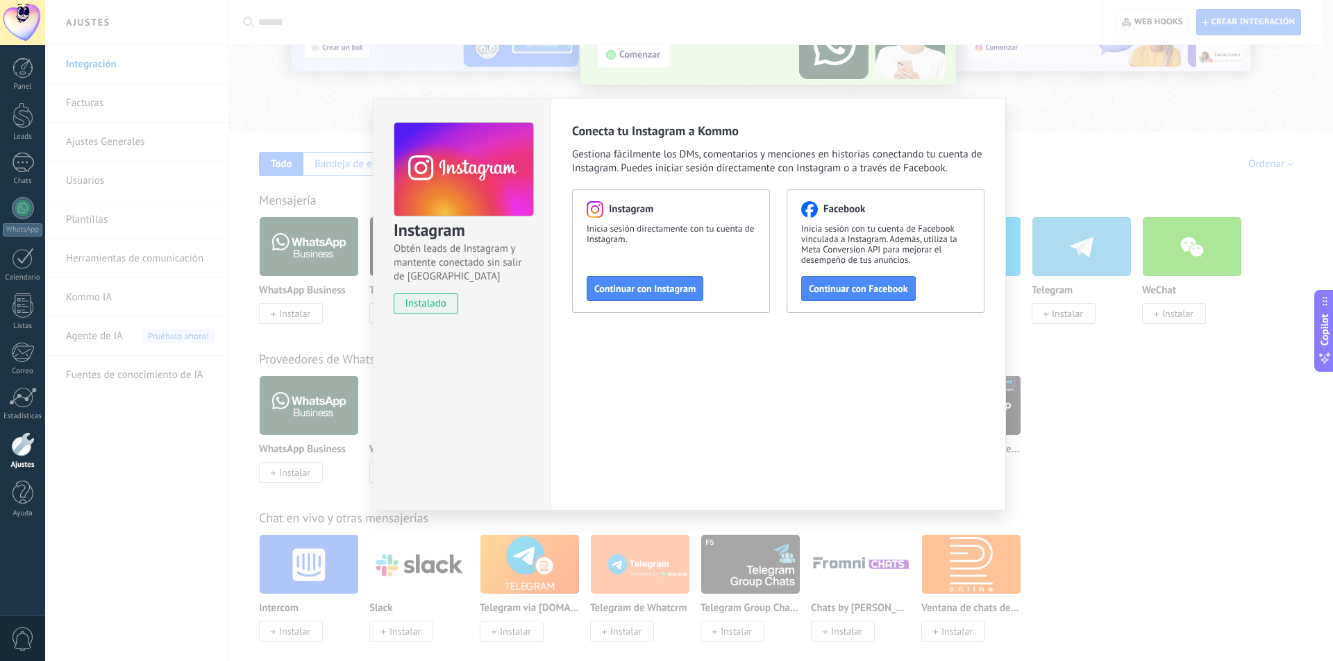
click at [1118, 415] on div "Instagram Obtén leads de Instagram y mantente conectado sin salir de Kommo inst…" at bounding box center [689, 330] width 1288 height 661
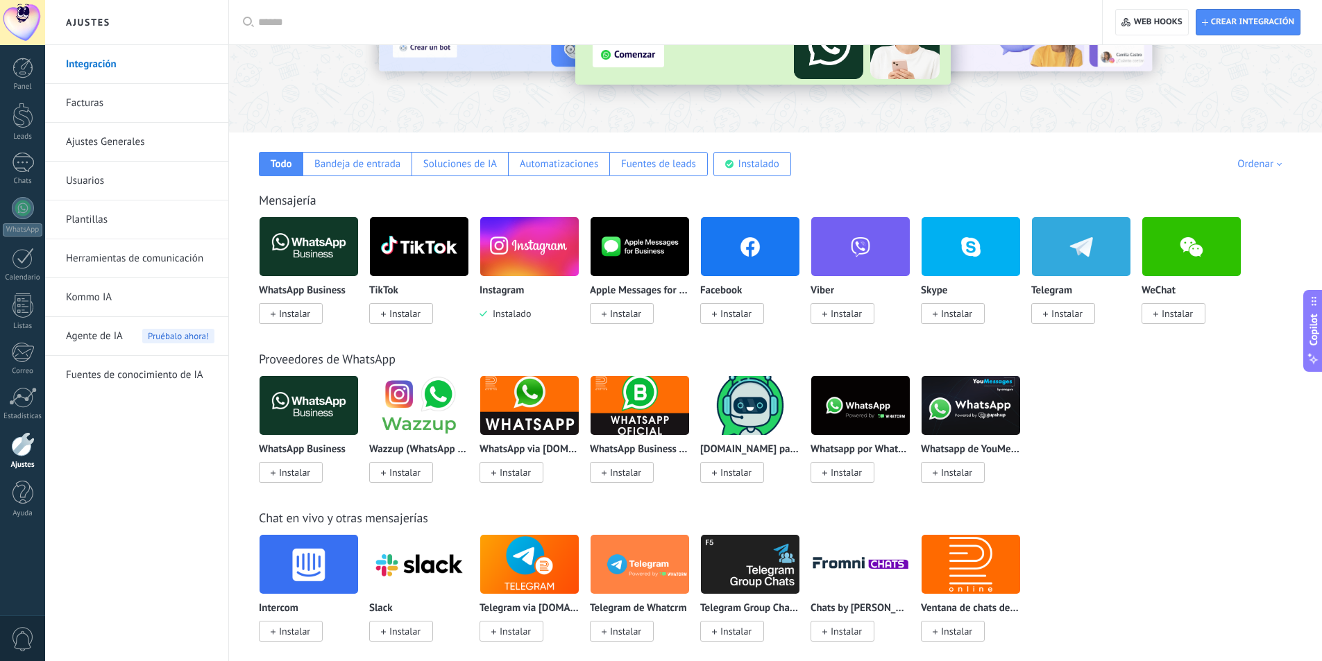
click at [525, 314] on span "Instalado" at bounding box center [509, 313] width 44 height 12
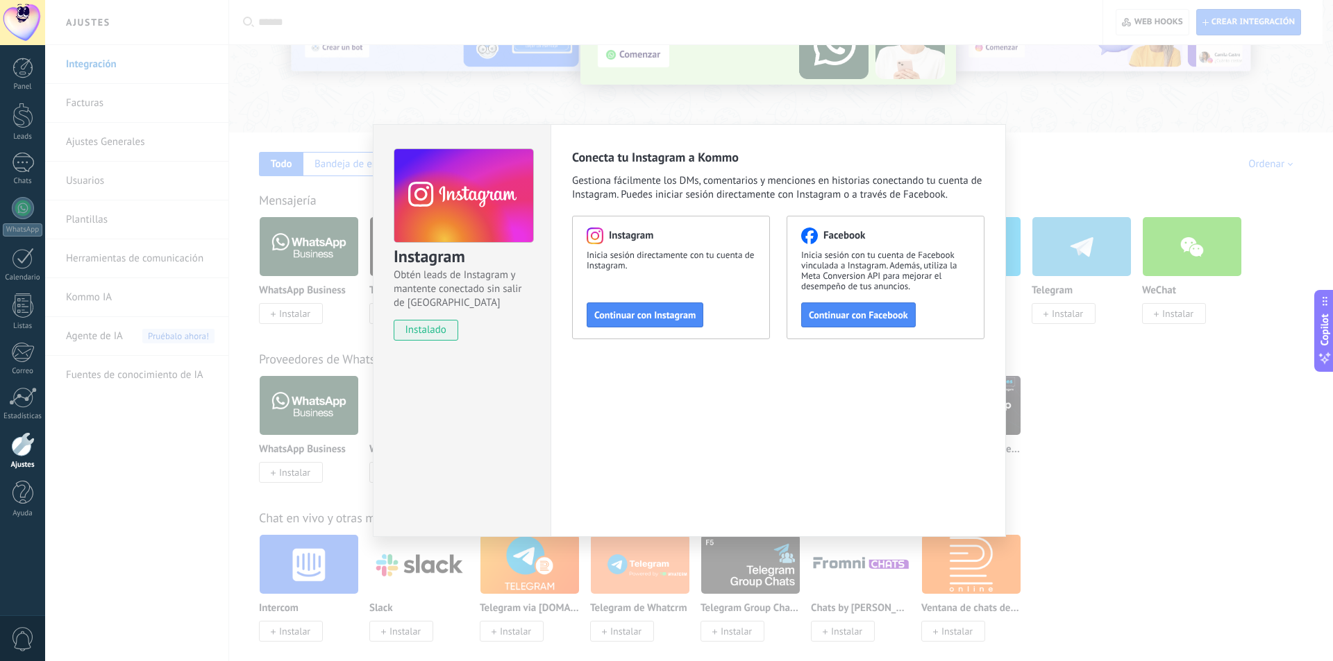
click at [1166, 370] on div "Instagram Obtén leads de Instagram y mantente conectado sin salir de Kommo inst…" at bounding box center [689, 330] width 1288 height 661
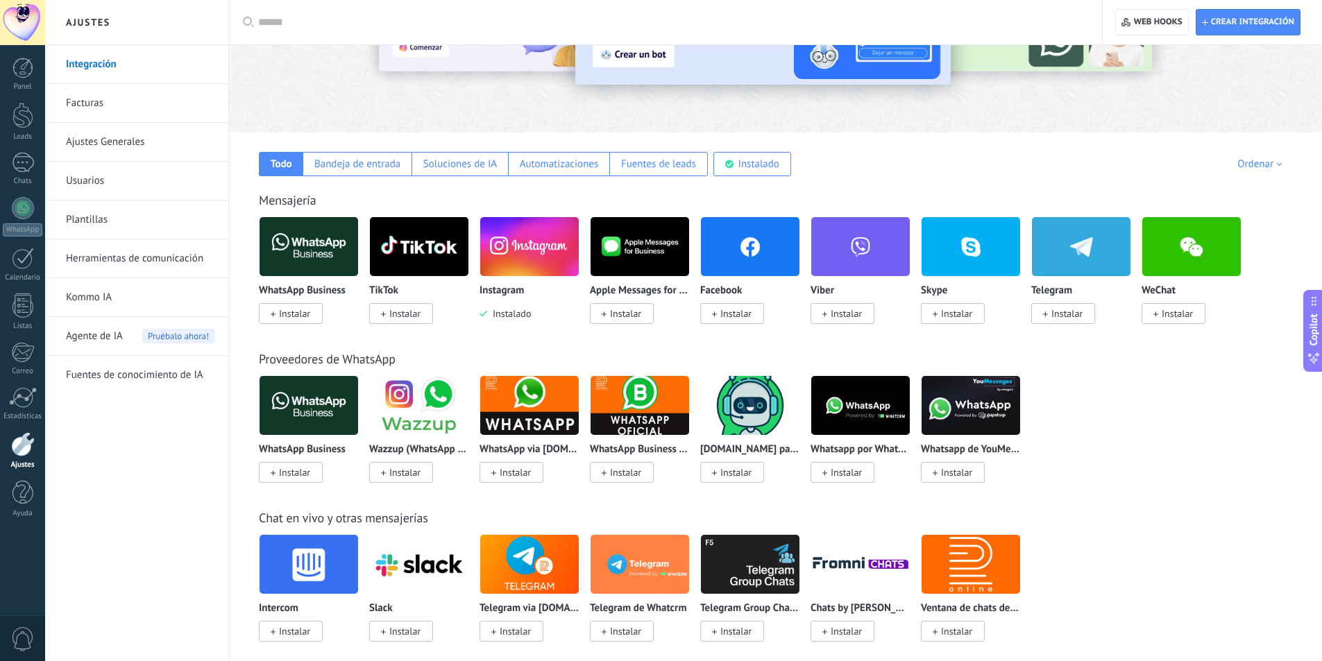
click at [746, 310] on span "Instalar" at bounding box center [735, 313] width 31 height 12
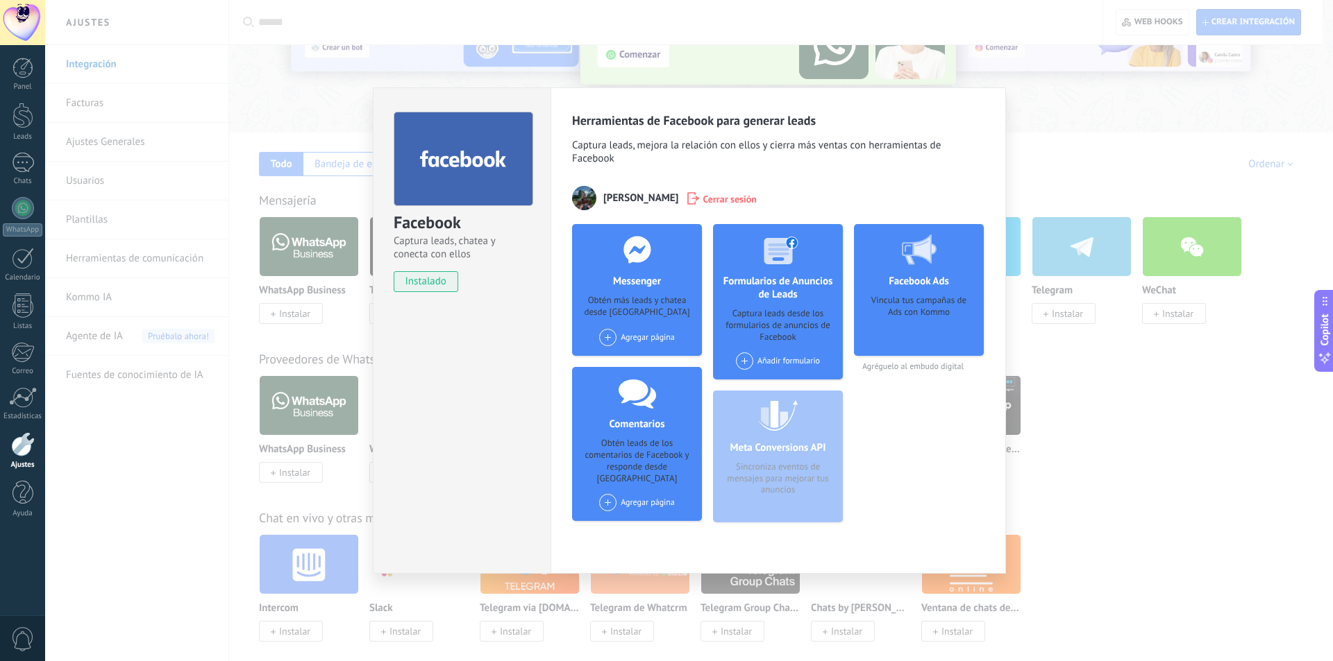
click at [782, 408] on div "Meta Conversions API Sincroniza eventos de mensajes para mejorar tus anuncios" at bounding box center [778, 457] width 130 height 132
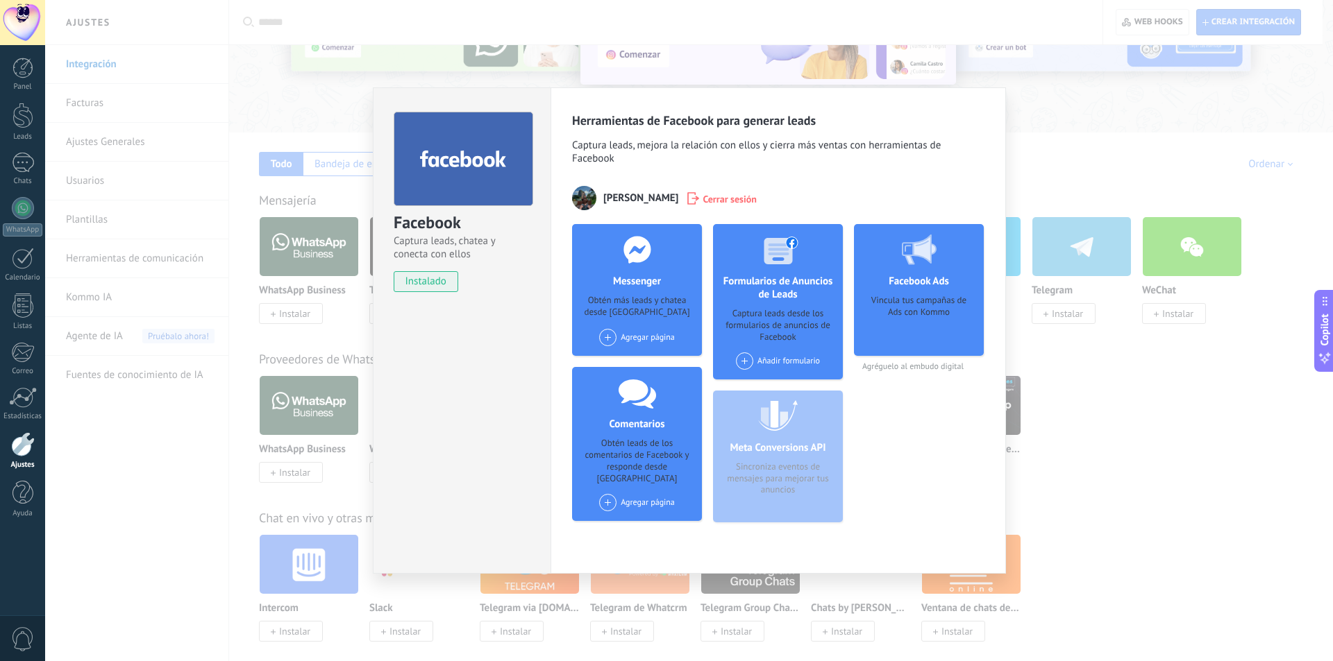
click at [606, 494] on span at bounding box center [607, 502] width 17 height 17
click at [624, 514] on div "Buivoz" at bounding box center [644, 529] width 93 height 31
click at [612, 338] on span at bounding box center [607, 337] width 17 height 17
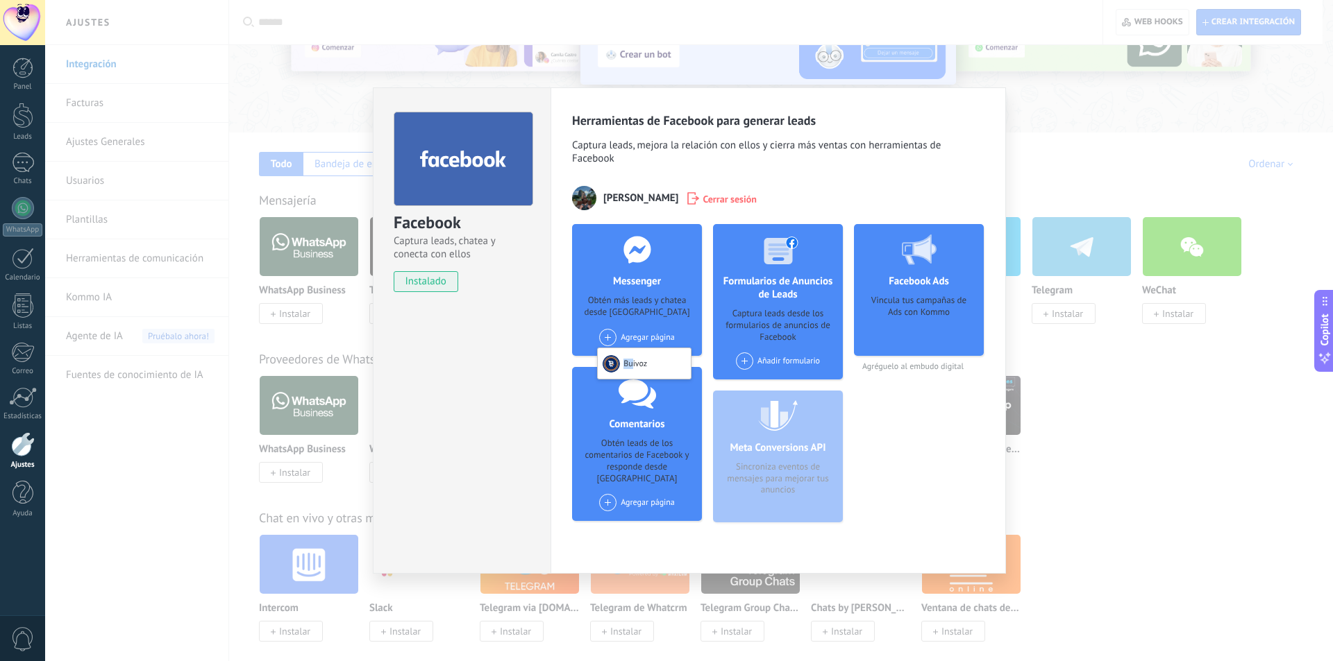
click at [632, 359] on div "Buivoz" at bounding box center [644, 363] width 93 height 31
click at [1053, 201] on div "Facebook Captura leads, chatea y conecta con ellos instalado Desinstalar Herram…" at bounding box center [689, 330] width 1288 height 661
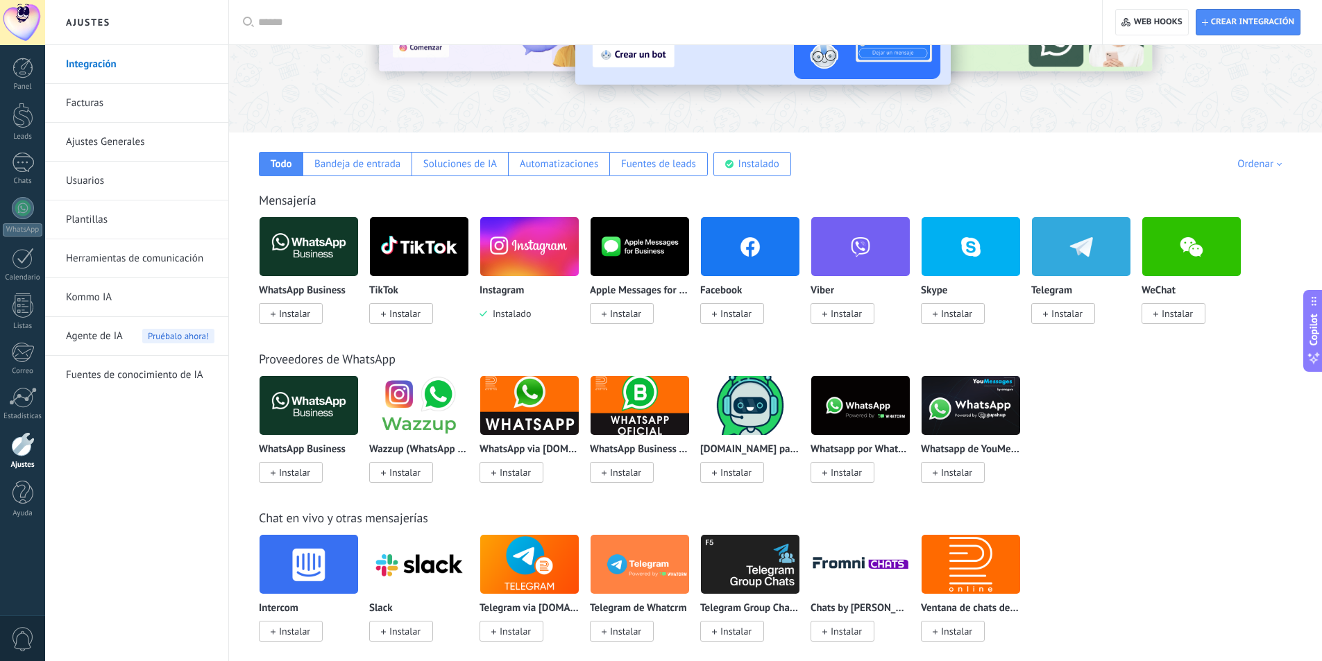
click at [731, 319] on span "Instalar" at bounding box center [735, 313] width 31 height 12
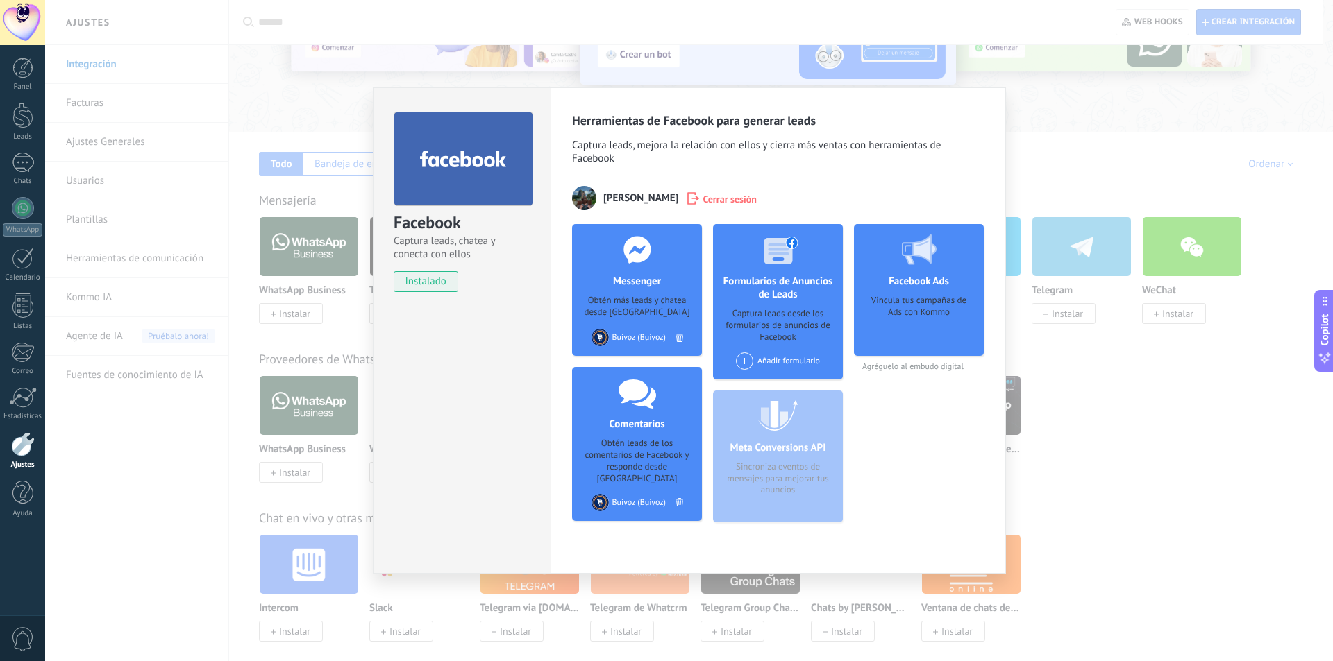
click at [742, 362] on span at bounding box center [744, 361] width 17 height 17
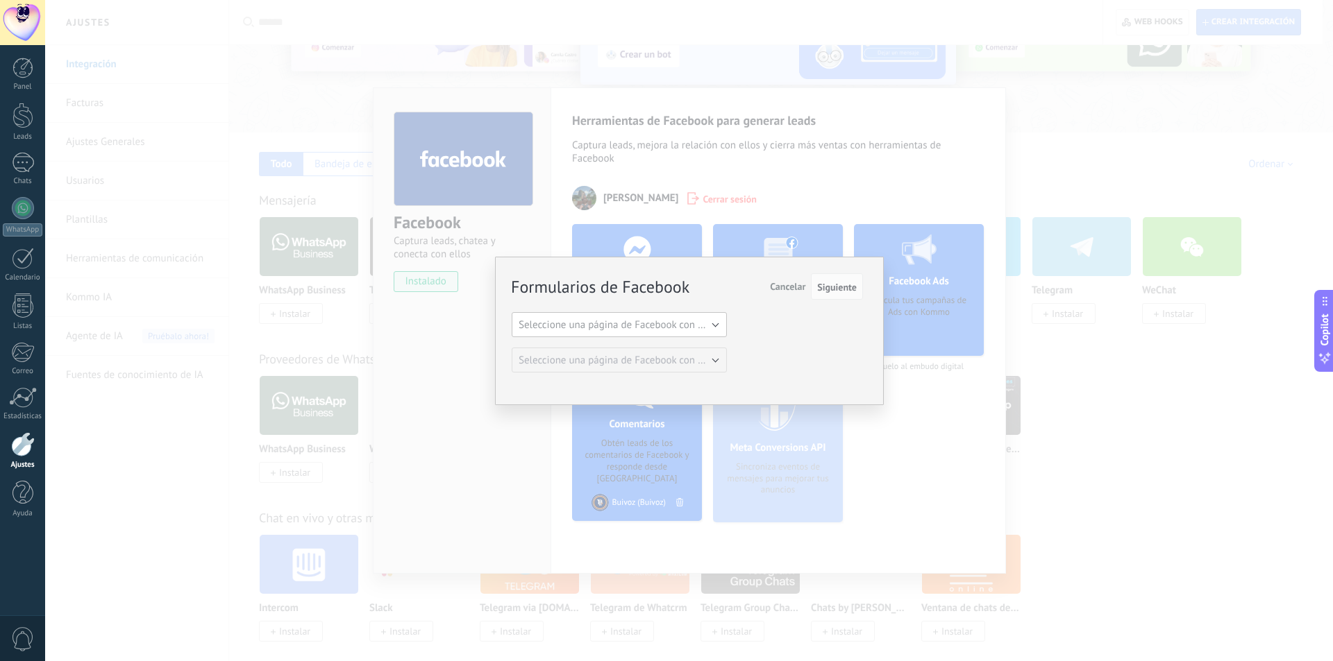
click at [643, 333] on button "Seleccione una página de Facebook con formas" at bounding box center [619, 324] width 215 height 25
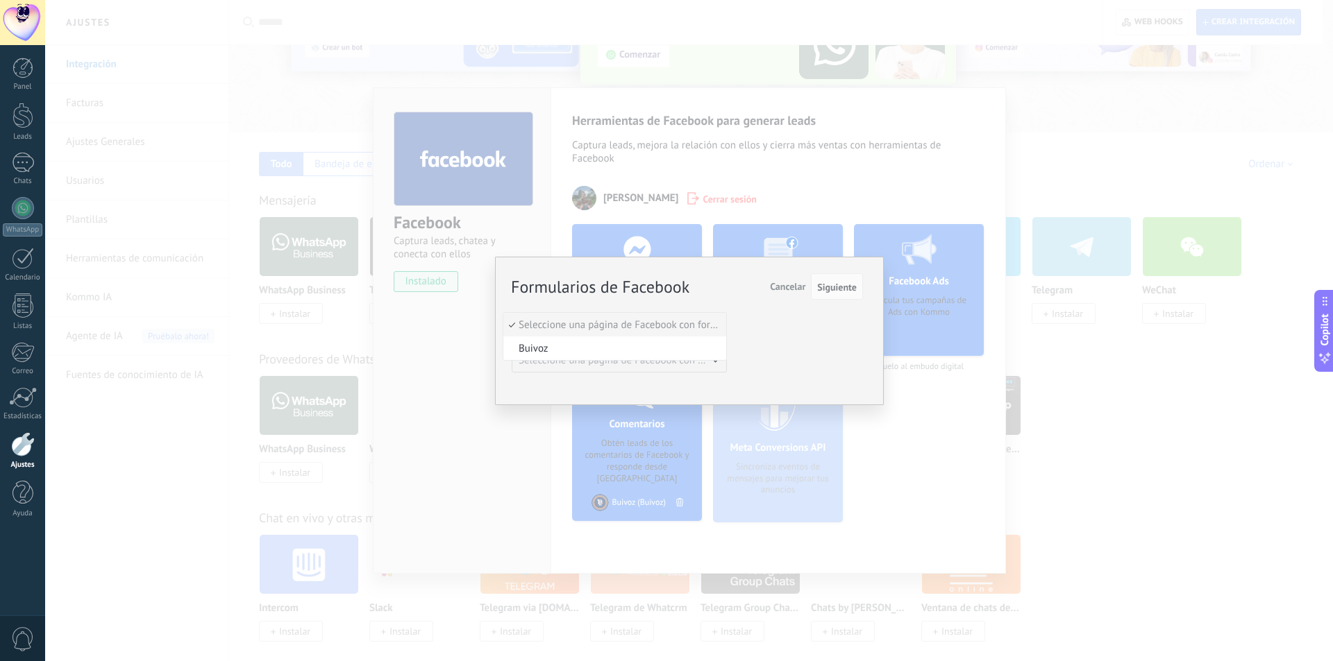
click at [621, 346] on span "Buivoz" at bounding box center [612, 348] width 219 height 13
click at [610, 357] on button "Formulario estándar" at bounding box center [619, 360] width 215 height 25
click at [833, 292] on span "Siguiente" at bounding box center [837, 288] width 40 height 10
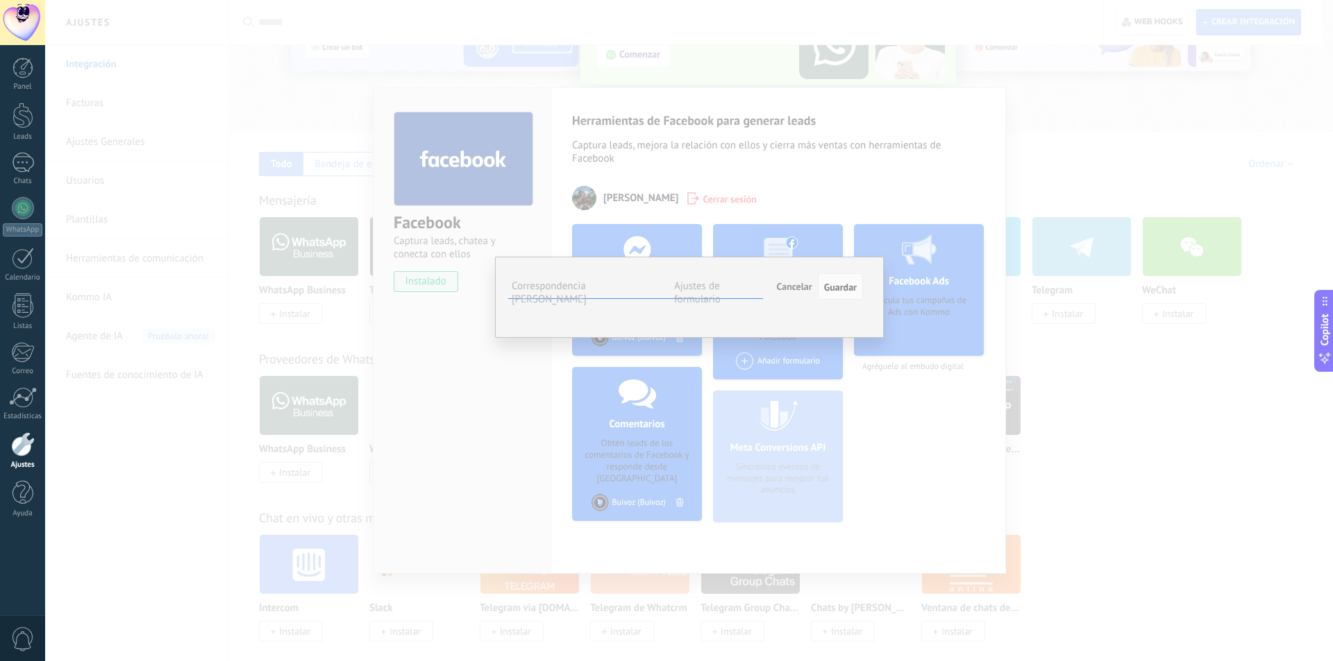
click at [0, 0] on span "Seleccionar campo" at bounding box center [0, 0] width 0 height 0
click at [834, 292] on span "Guardar" at bounding box center [840, 288] width 33 height 10
click at [0, 0] on span "Seleccionar campo" at bounding box center [0, 0] width 0 height 0
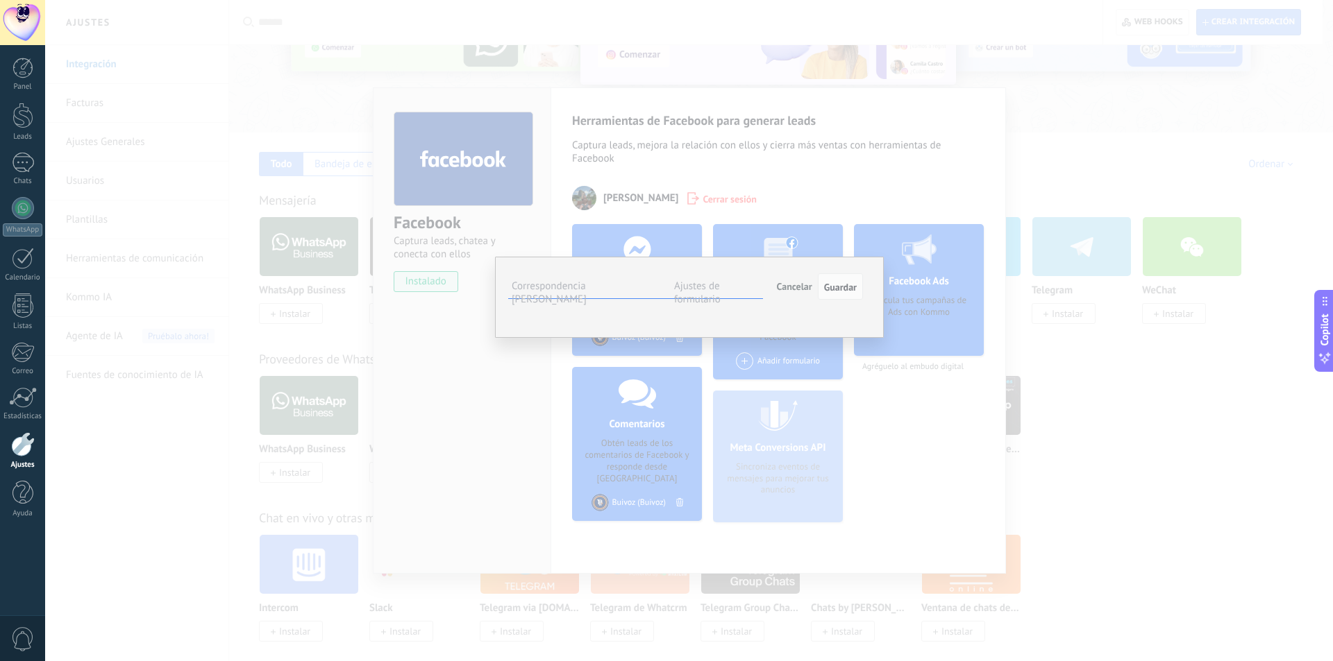
click at [0, 0] on span "Nombre del contacto (contacto)" at bounding box center [0, 0] width 0 height 0
click at [0, 0] on span "Seleccionar campo" at bounding box center [0, 0] width 0 height 0
drag, startPoint x: 768, startPoint y: 431, endPoint x: 770, endPoint y: 419, distance: 11.9
click at [0, 0] on li "Teléfono (compañía)" at bounding box center [0, 0] width 0 height 0
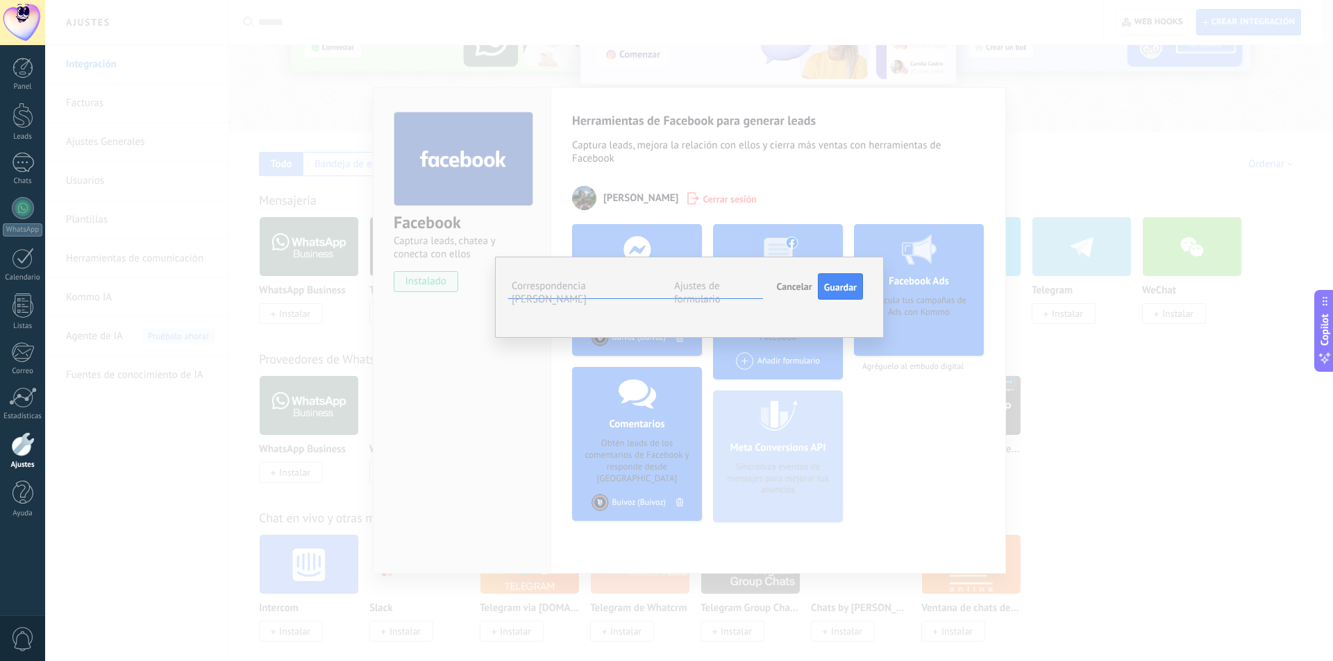
click at [0, 0] on button "Seleccionar campo" at bounding box center [0, 0] width 0 height 0
click at [0, 0] on span "Nombre de la compañía (compañía)" at bounding box center [0, 0] width 0 height 0
click at [0, 0] on span "Nombre del contacto (contacto)" at bounding box center [0, 0] width 0 height 0
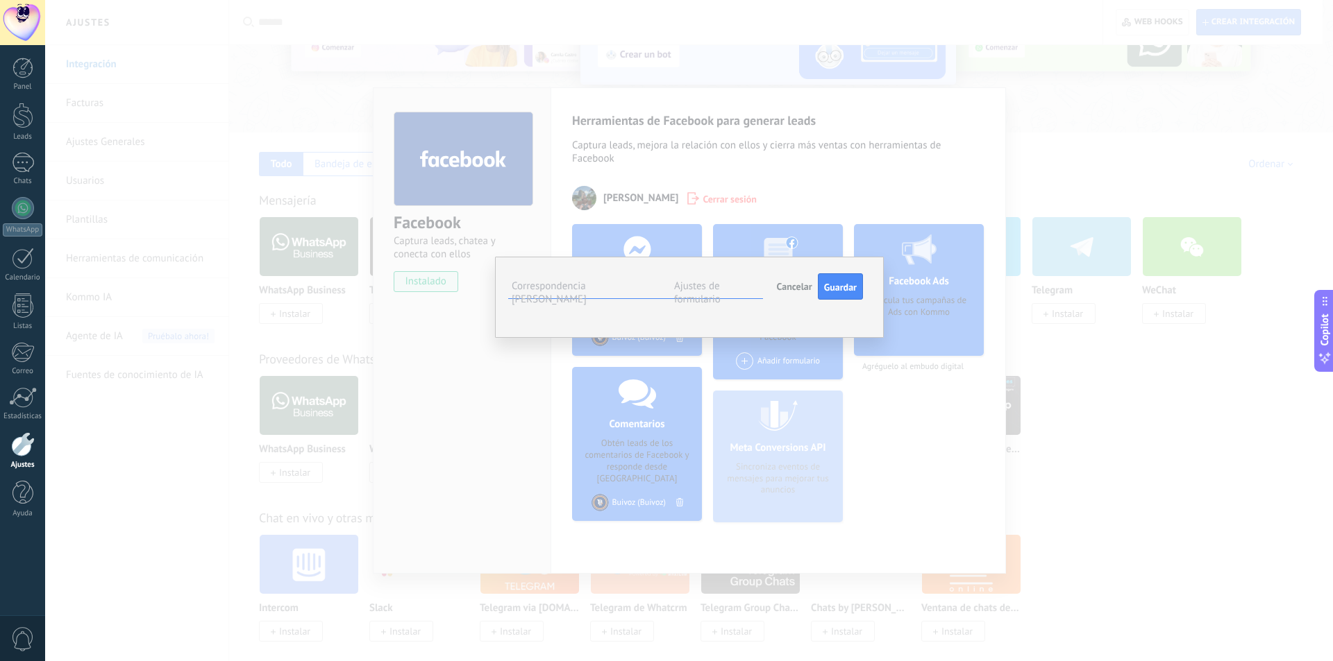
click at [922, 453] on div "**********" at bounding box center [689, 330] width 1288 height 661
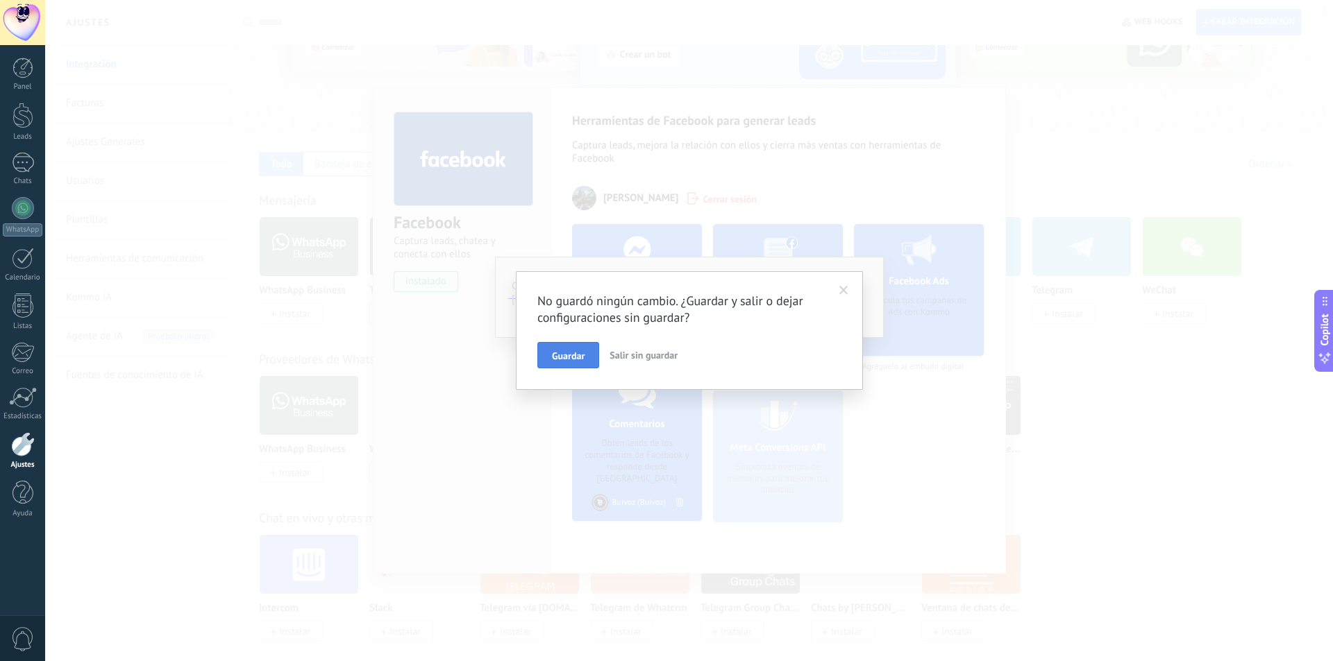
click at [587, 355] on button "Guardar" at bounding box center [568, 355] width 62 height 26
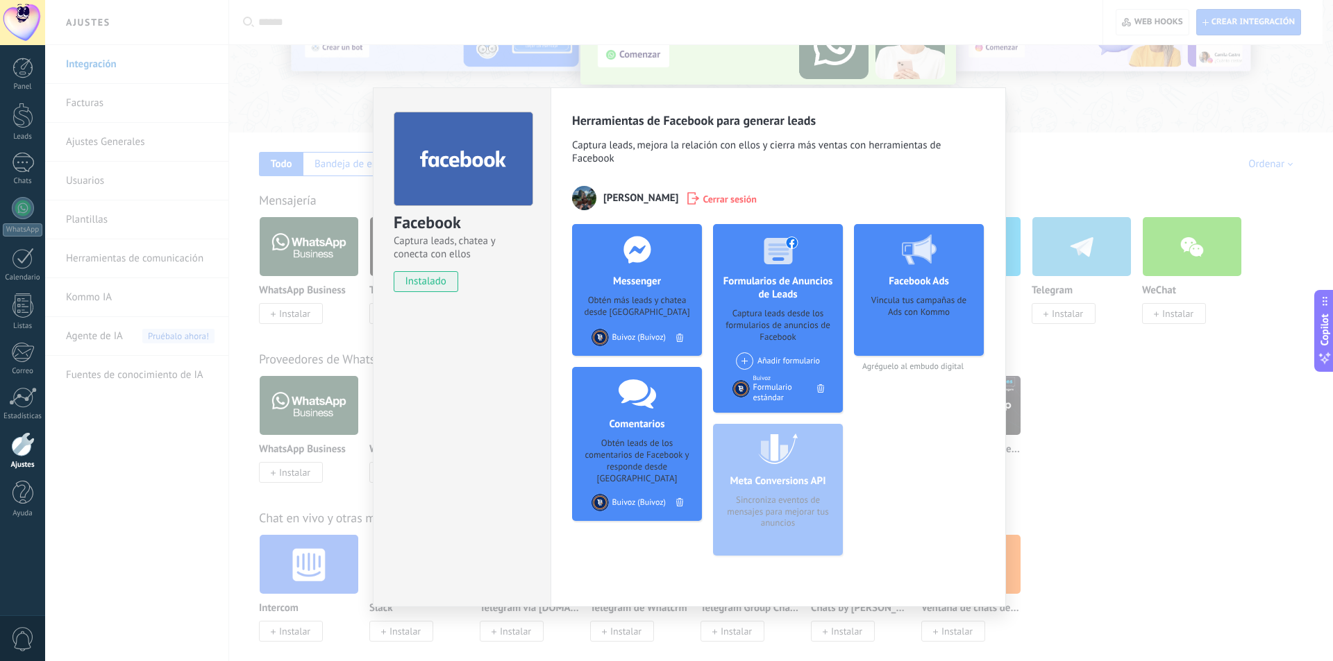
click at [752, 360] on span at bounding box center [744, 361] width 17 height 17
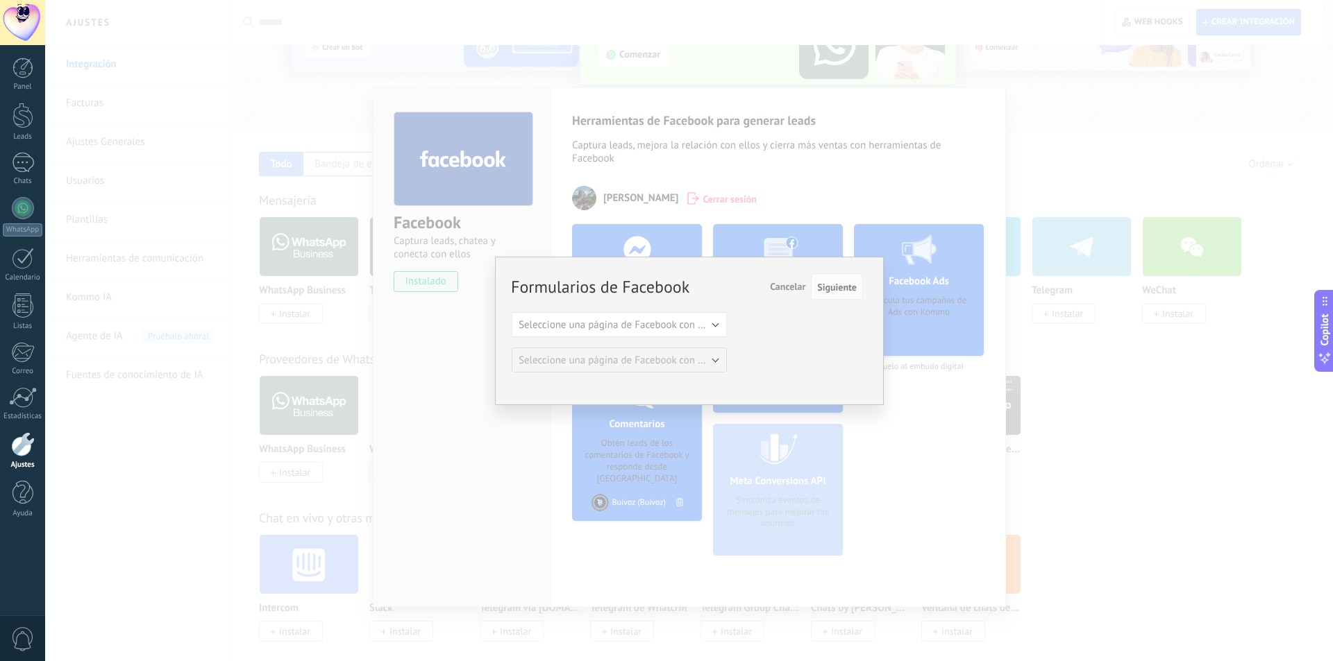
click at [931, 412] on div "Formularios de Facebook Siguiente Cancelar Seleccione una página de Facebook co…" at bounding box center [689, 330] width 1288 height 661
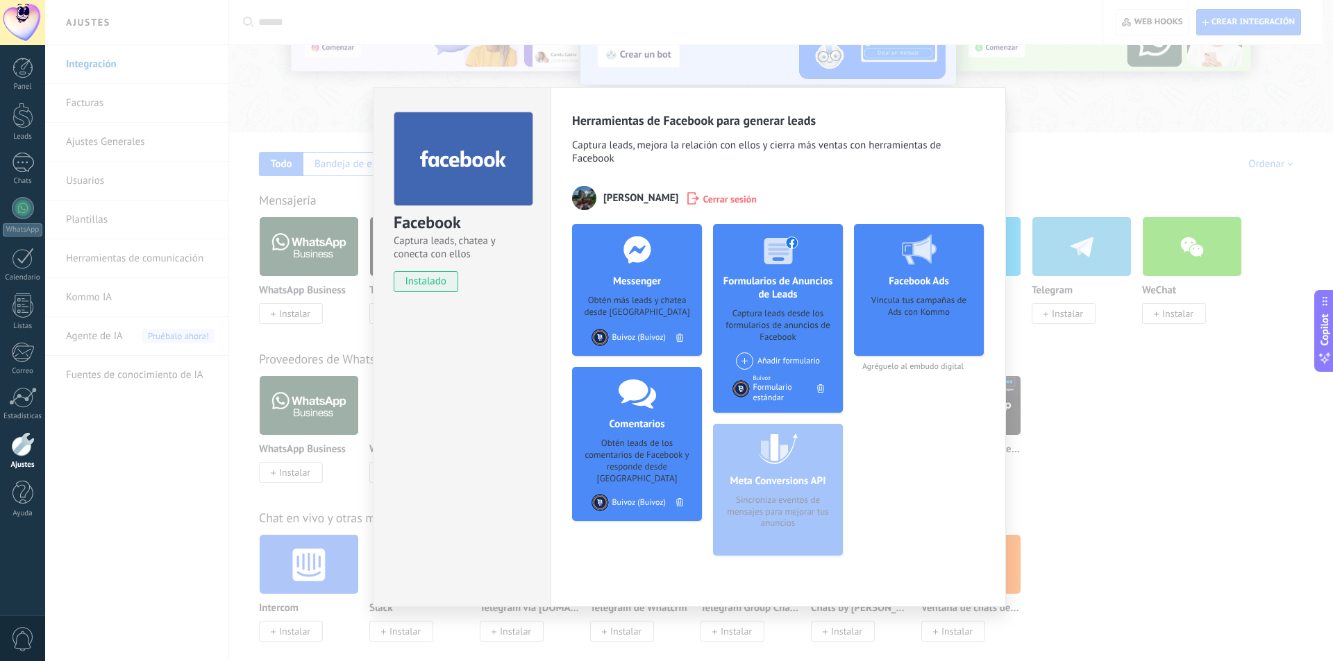
click at [679, 332] on div at bounding box center [680, 337] width 14 height 15
click at [818, 384] on div at bounding box center [820, 388] width 14 height 15
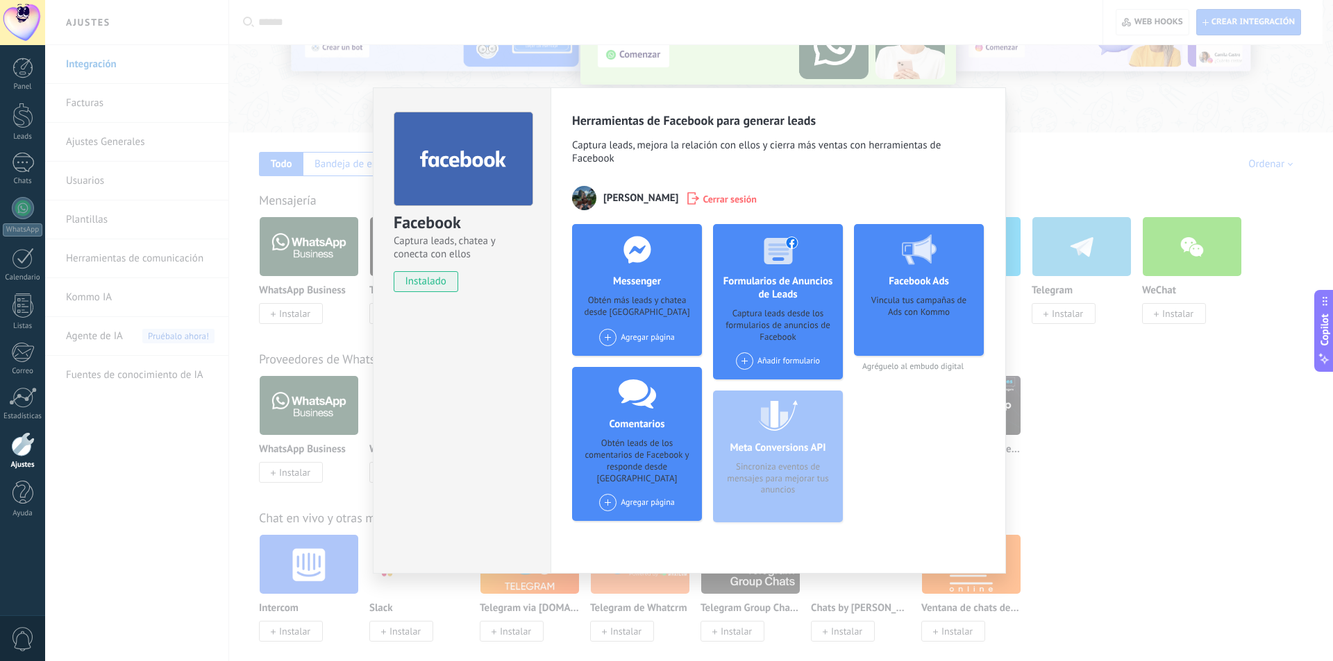
click at [1072, 201] on div "Facebook Captura leads, chatea y conecta con ellos instalado Desinstalar Herram…" at bounding box center [689, 330] width 1288 height 661
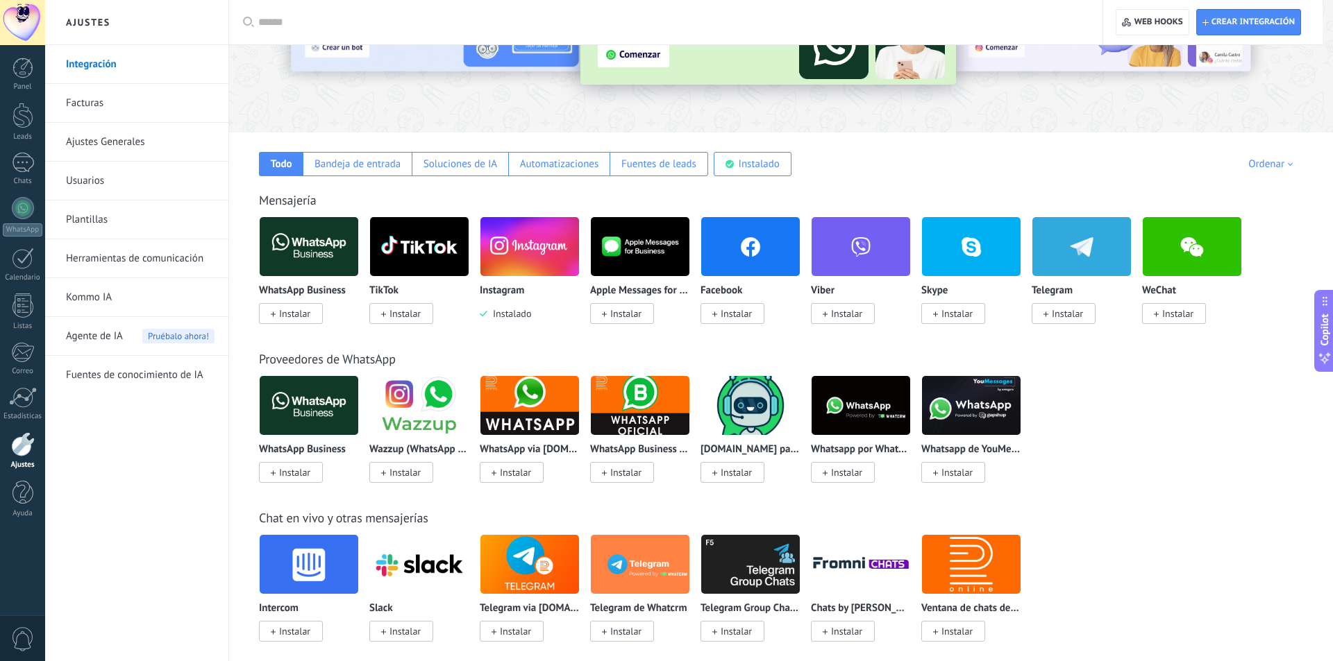
click at [756, 314] on span "Instalar" at bounding box center [732, 313] width 64 height 21
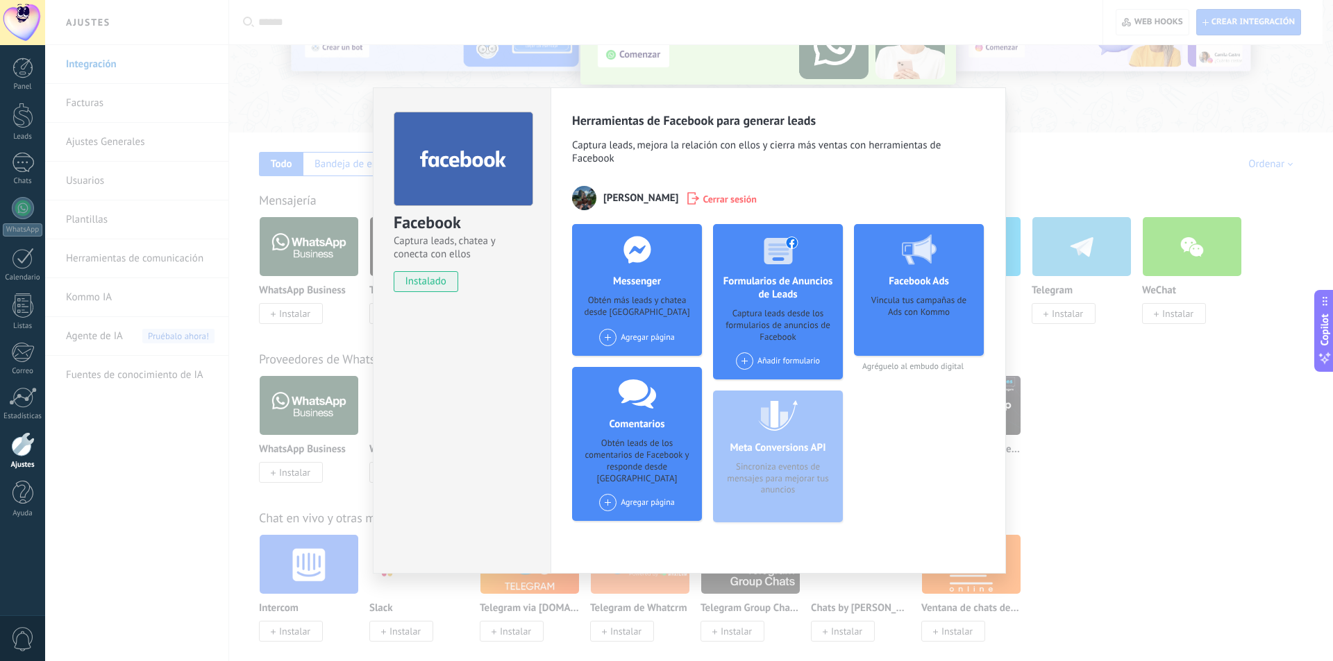
click at [1075, 392] on div "Facebook Captura leads, chatea y conecta con ellos instalado Desinstalar Herram…" at bounding box center [689, 330] width 1288 height 661
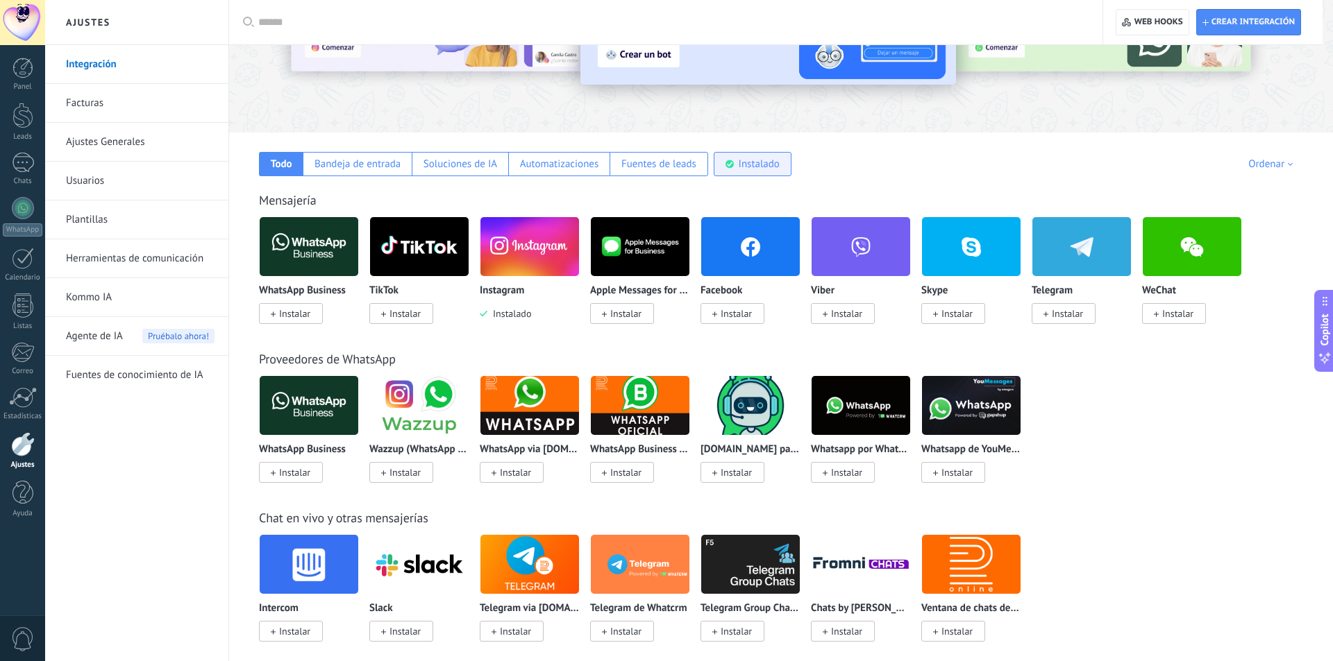
click at [734, 173] on div "Instalado" at bounding box center [753, 164] width 78 height 24
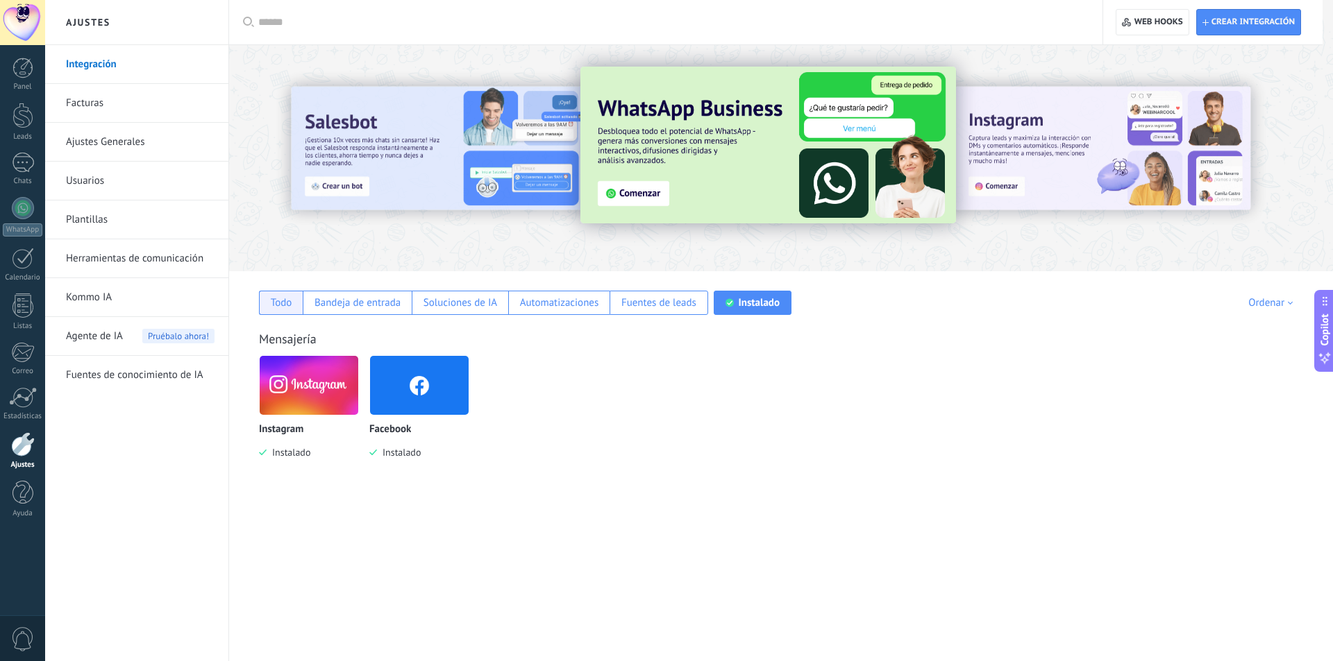
click at [300, 297] on div "Todo" at bounding box center [281, 303] width 44 height 24
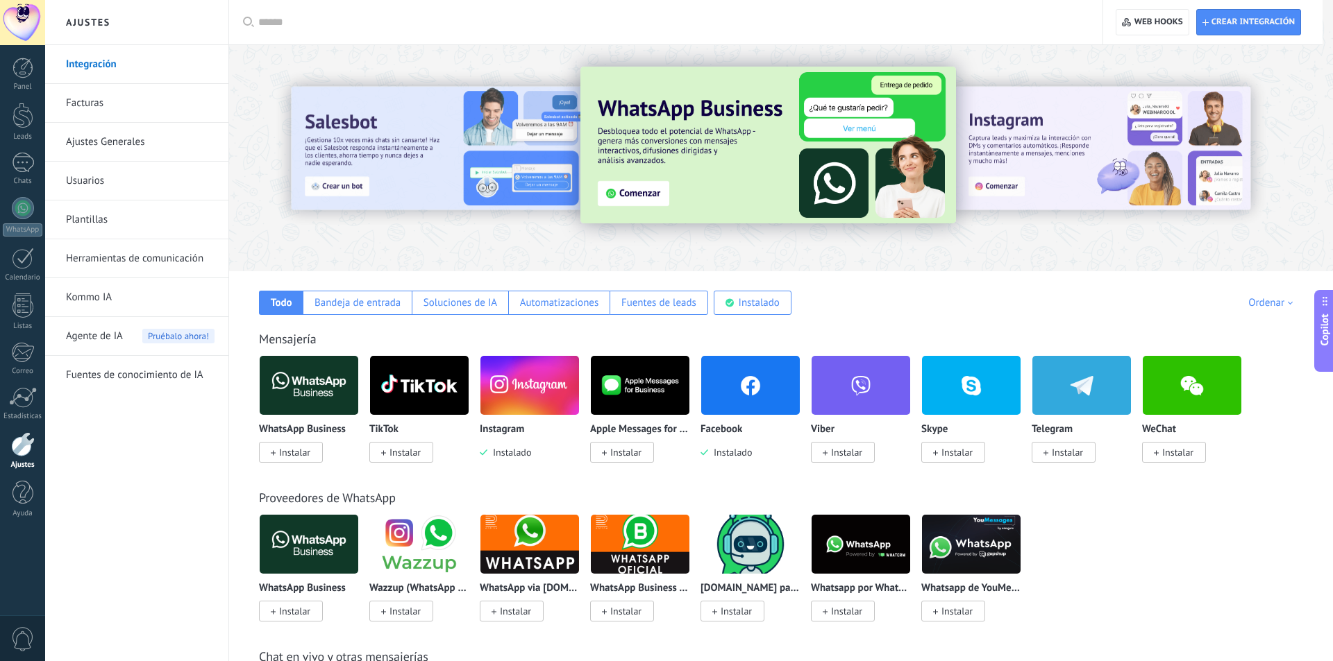
click at [413, 445] on span "Instalar" at bounding box center [401, 452] width 64 height 21
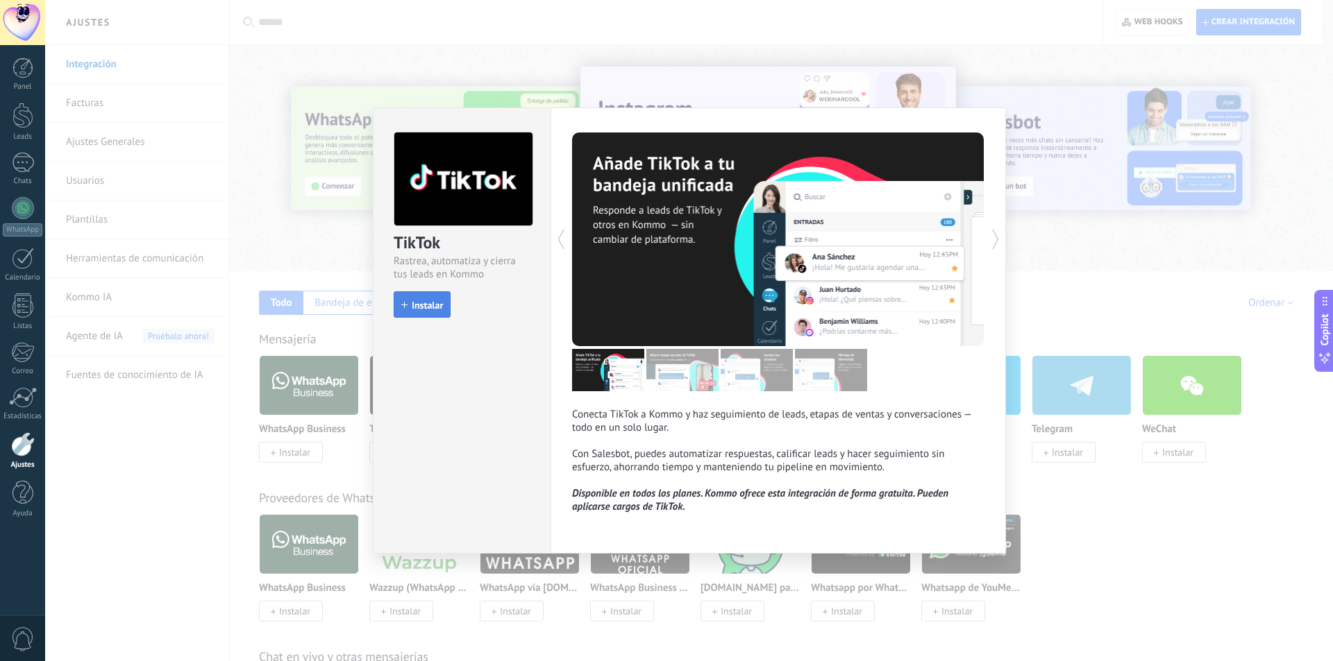
click at [437, 310] on span "Instalar" at bounding box center [427, 306] width 31 height 10
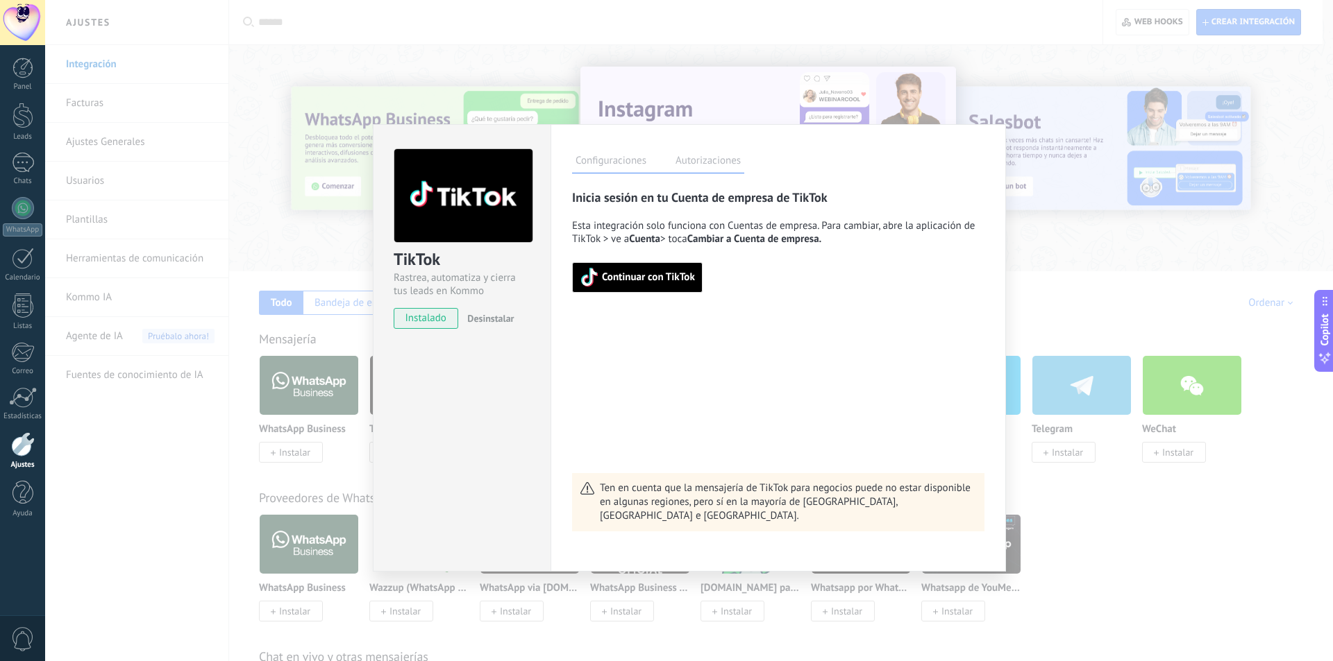
click at [670, 280] on span "Continuar con TikTok" at bounding box center [648, 278] width 93 height 10
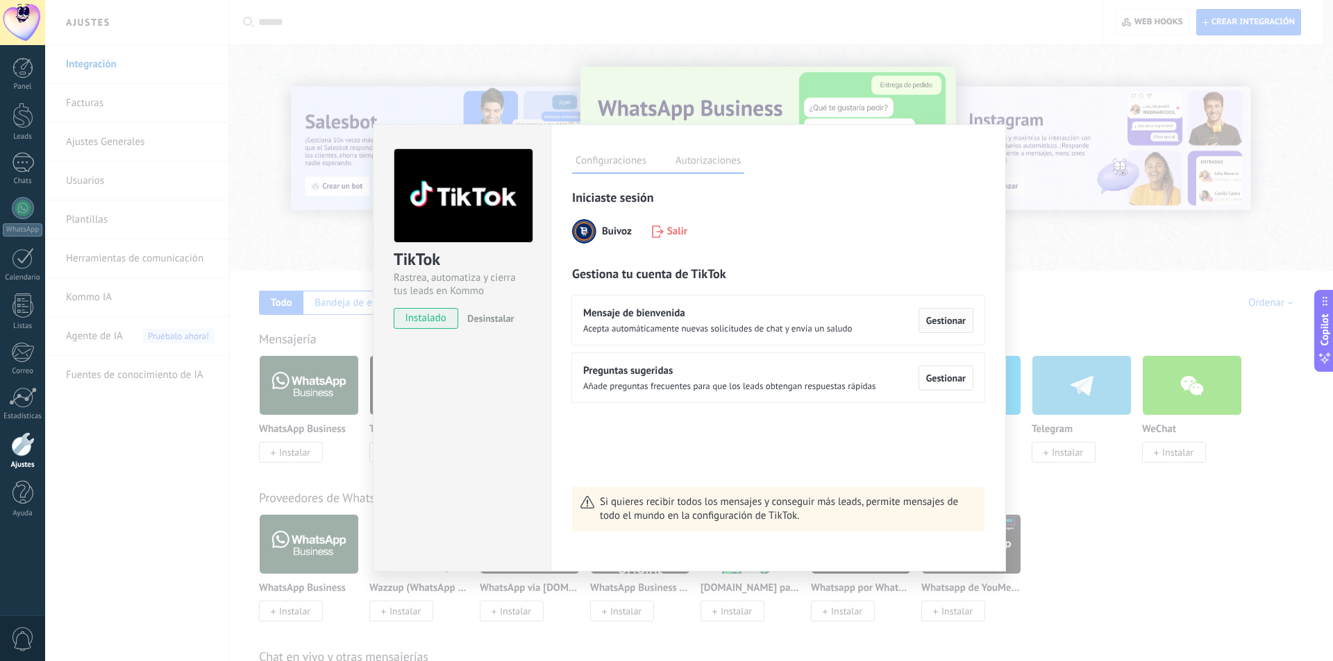
click at [946, 327] on button "Gestionar" at bounding box center [945, 320] width 55 height 25
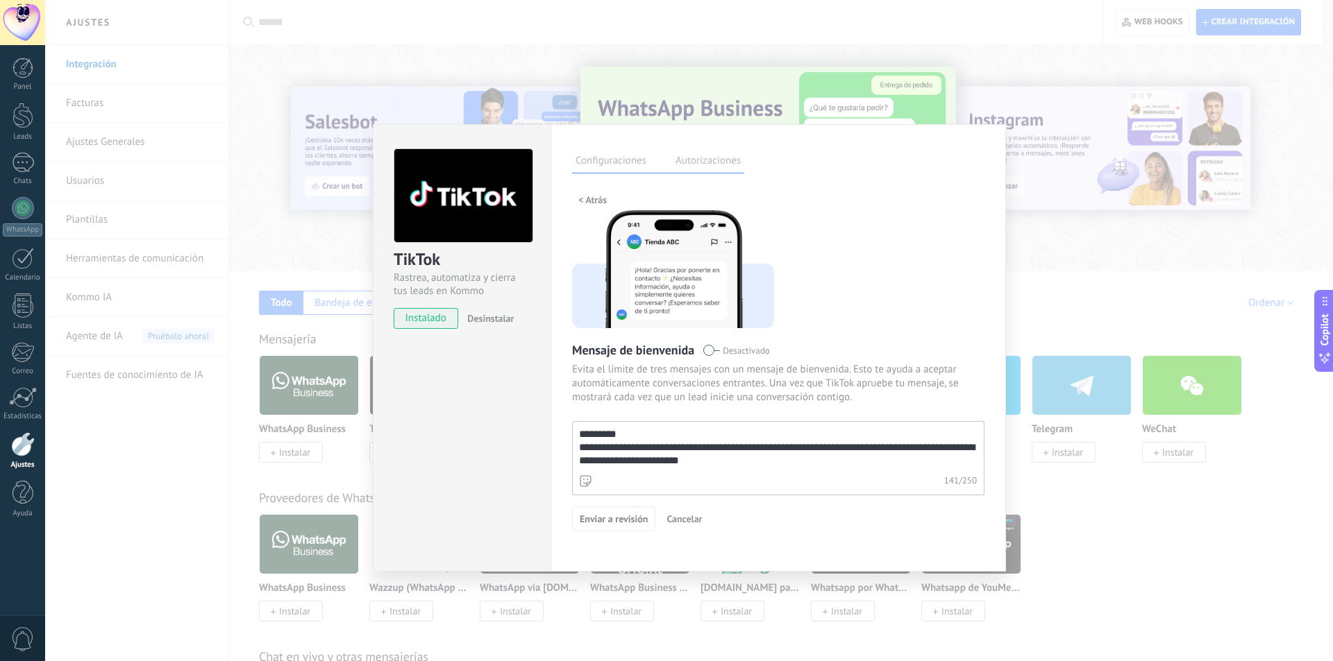
scroll to position [17, 0]
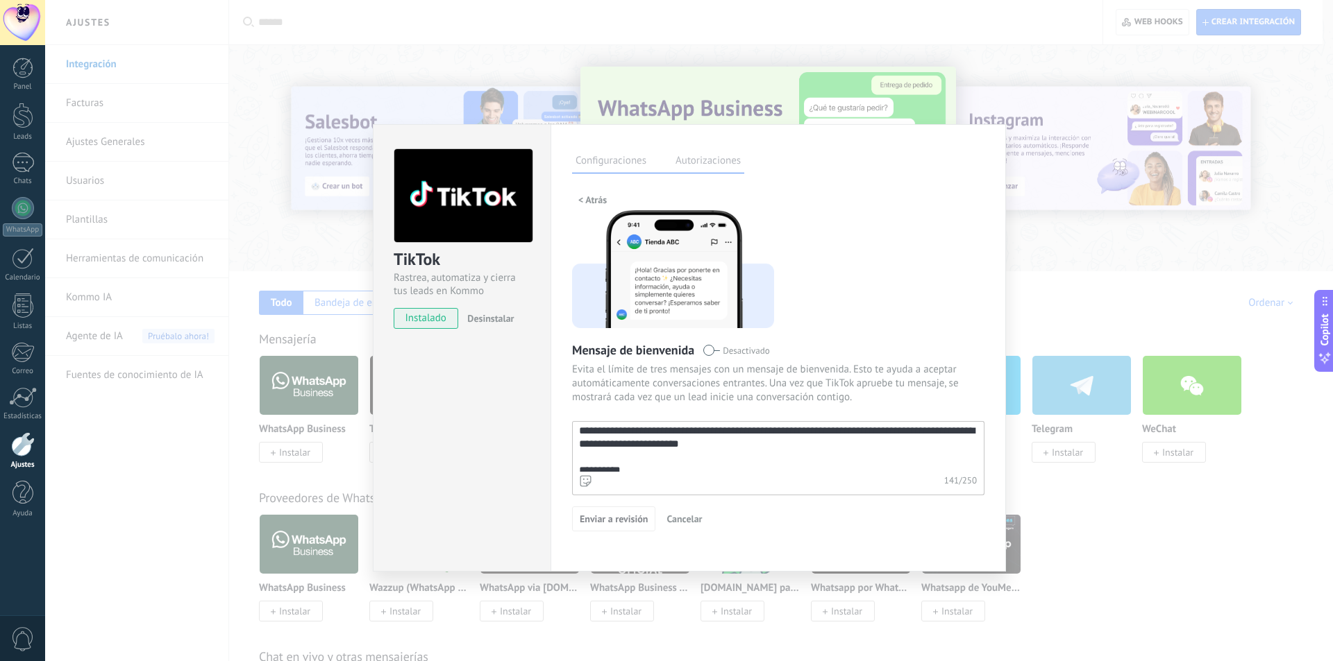
drag, startPoint x: 733, startPoint y: 467, endPoint x: 626, endPoint y: 457, distance: 107.4
click at [592, 446] on textarea "**********" at bounding box center [777, 447] width 408 height 50
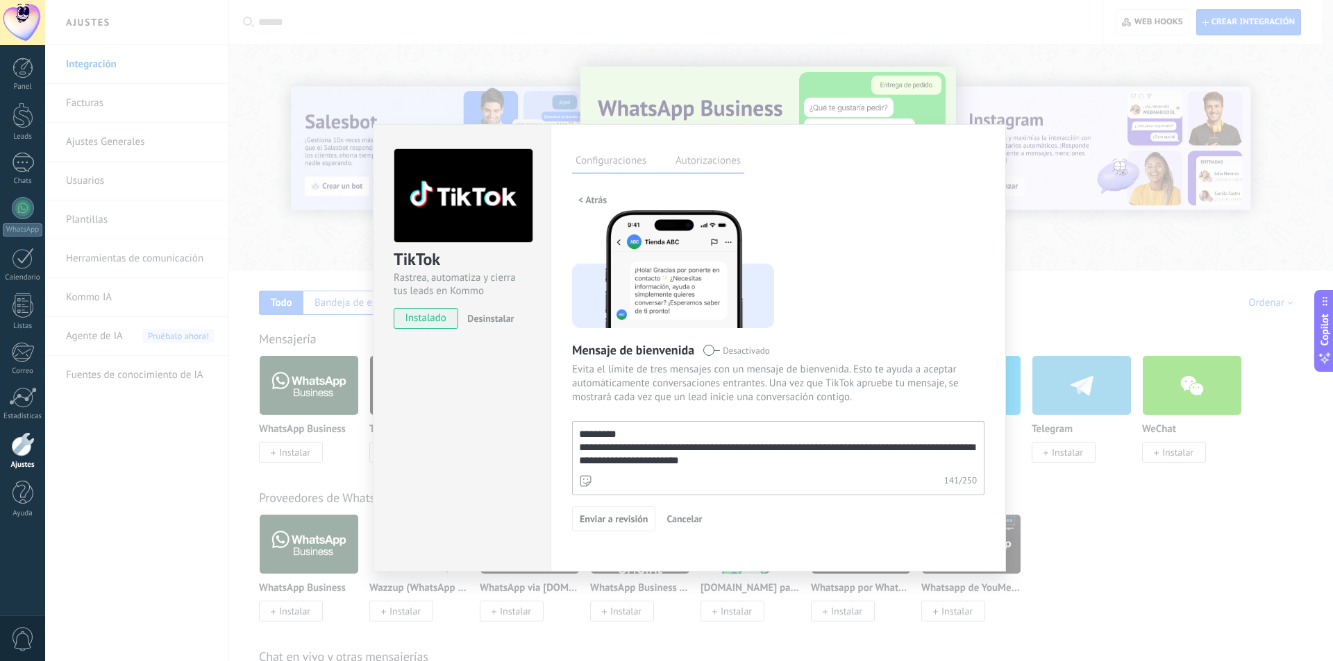
drag, startPoint x: 612, startPoint y: 455, endPoint x: 566, endPoint y: 409, distance: 65.3
click at [566, 409] on div "**********" at bounding box center [777, 348] width 455 height 448
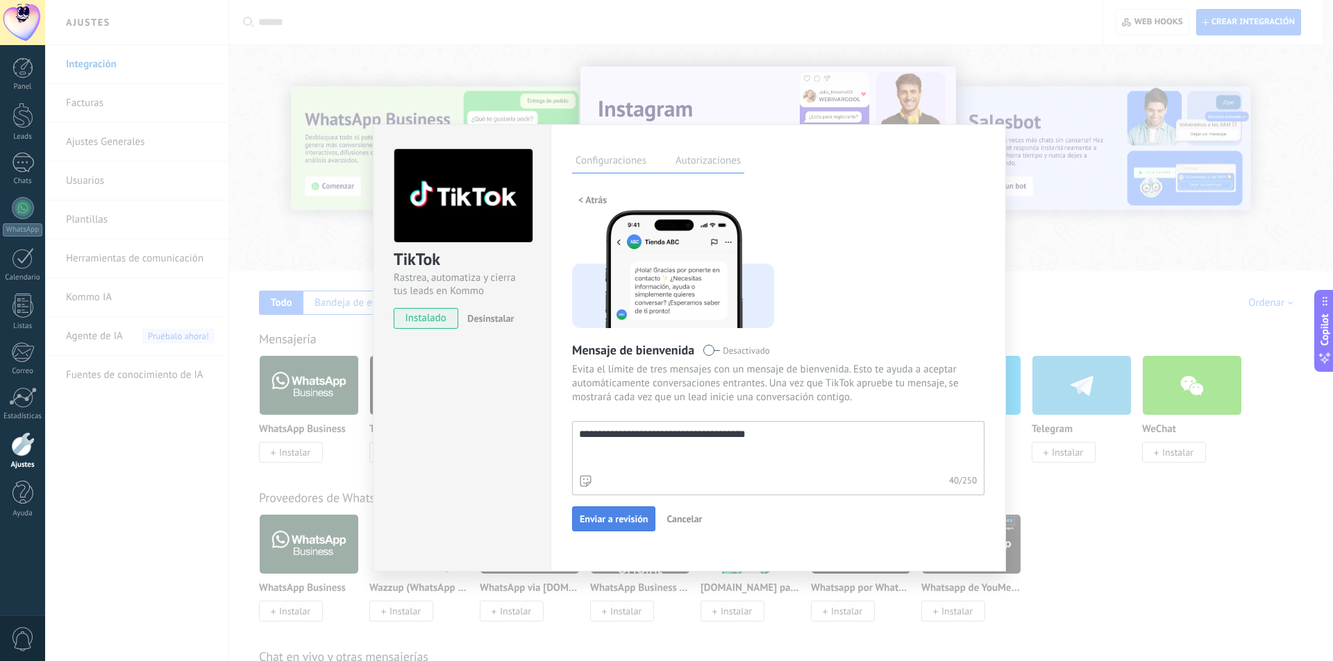
type textarea "**********"
click at [616, 511] on button "Enviar a revisión" at bounding box center [613, 519] width 83 height 25
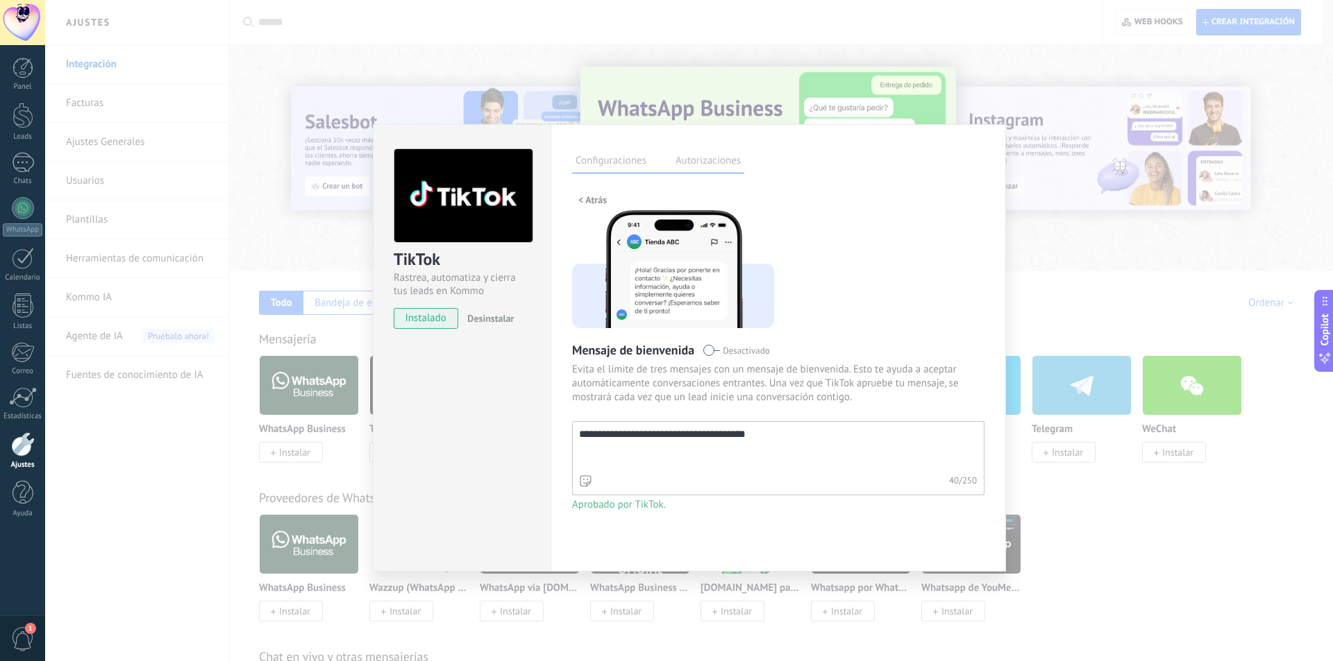
click at [1036, 209] on div "**********" at bounding box center [689, 330] width 1288 height 661
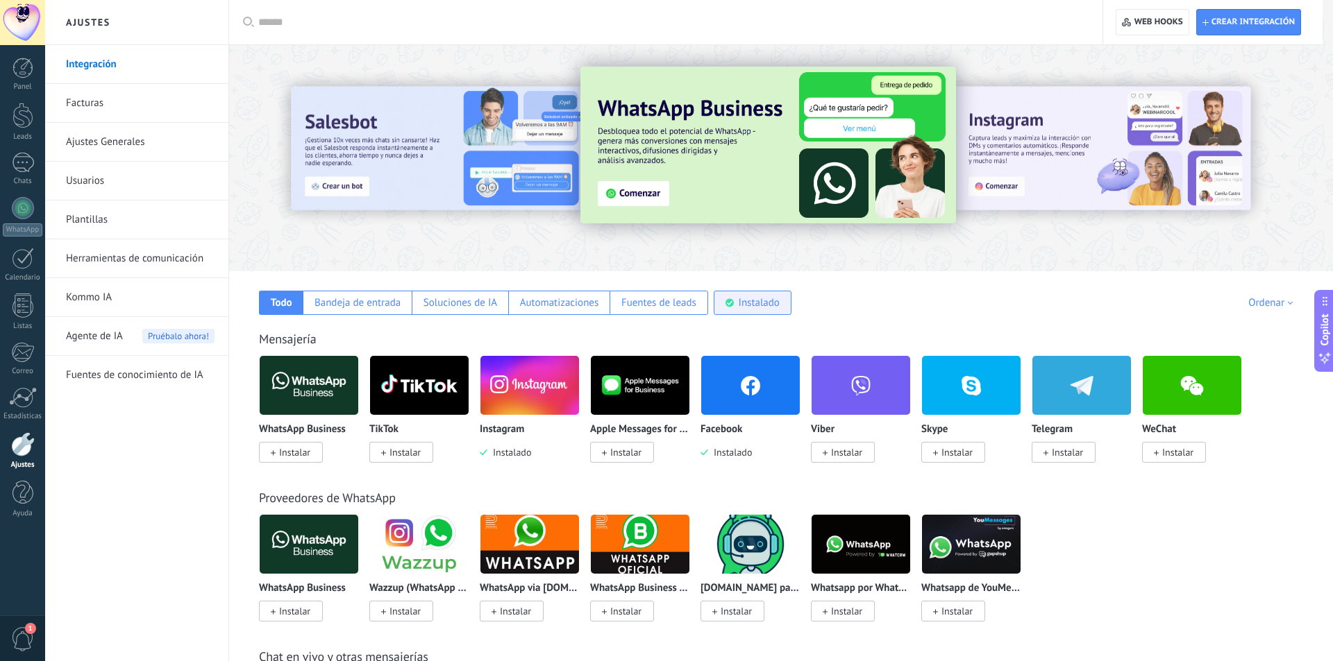
click at [730, 305] on use at bounding box center [729, 303] width 8 height 8
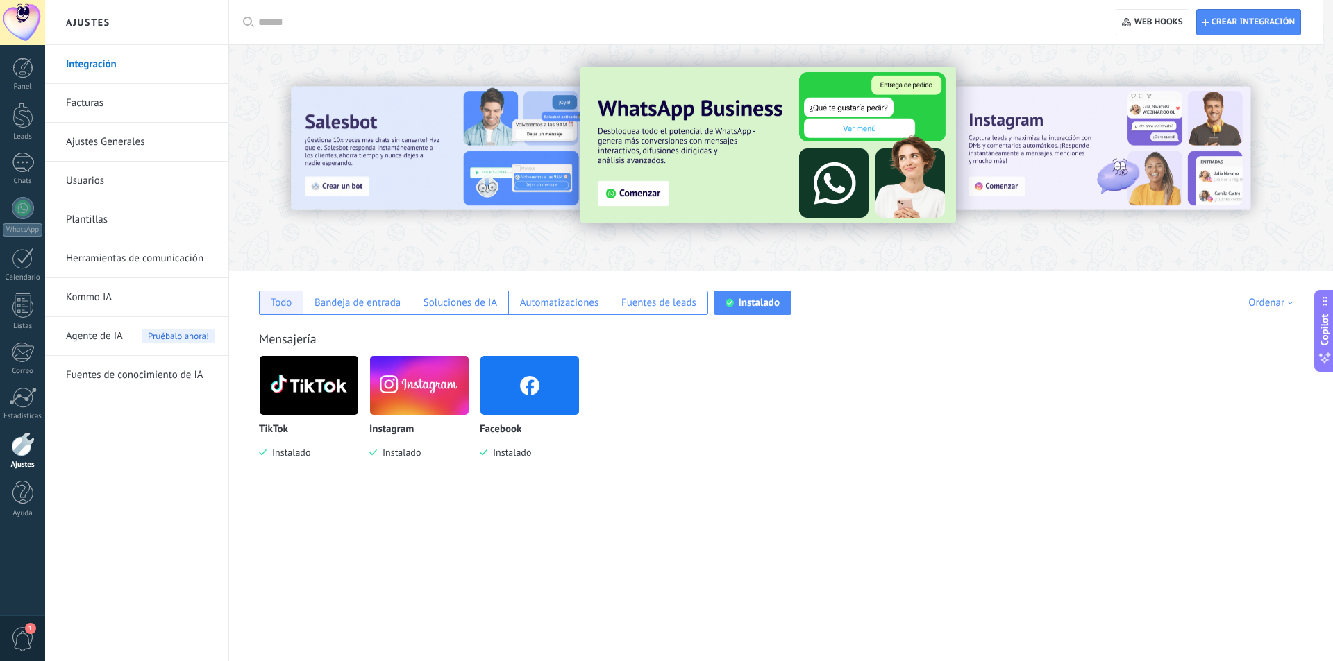
click at [296, 297] on div "Todo" at bounding box center [281, 303] width 44 height 24
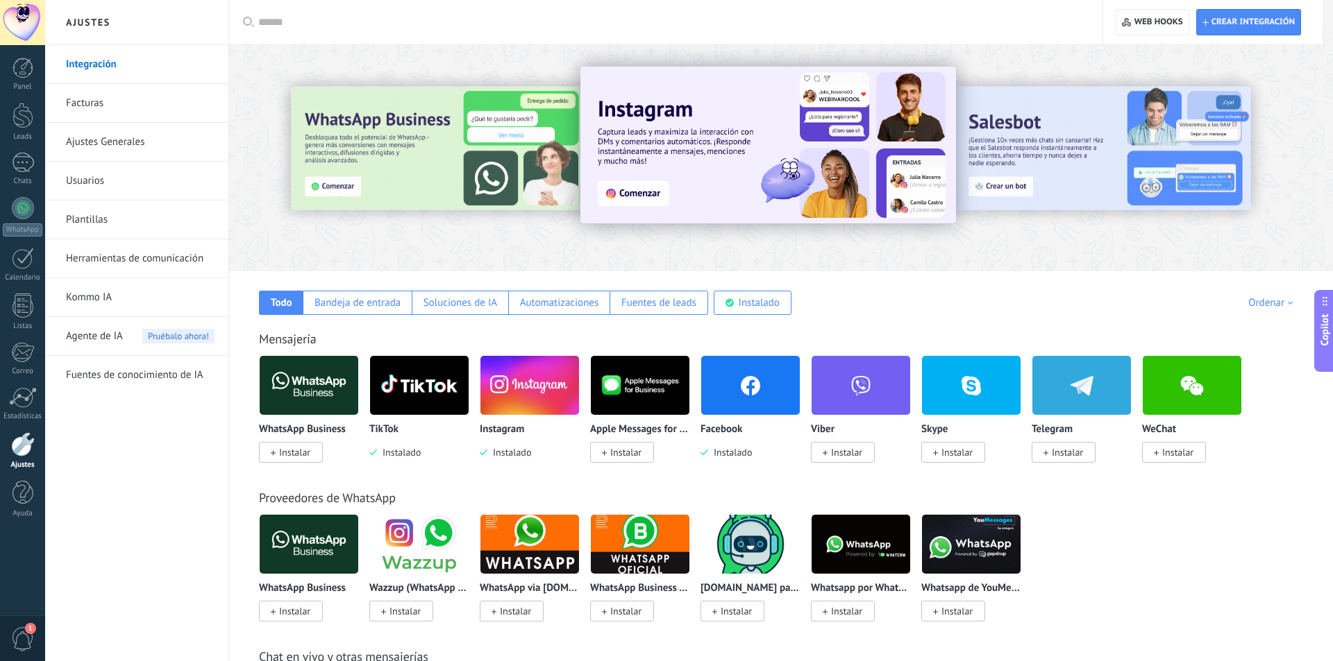
click at [448, 394] on img at bounding box center [419, 385] width 99 height 67
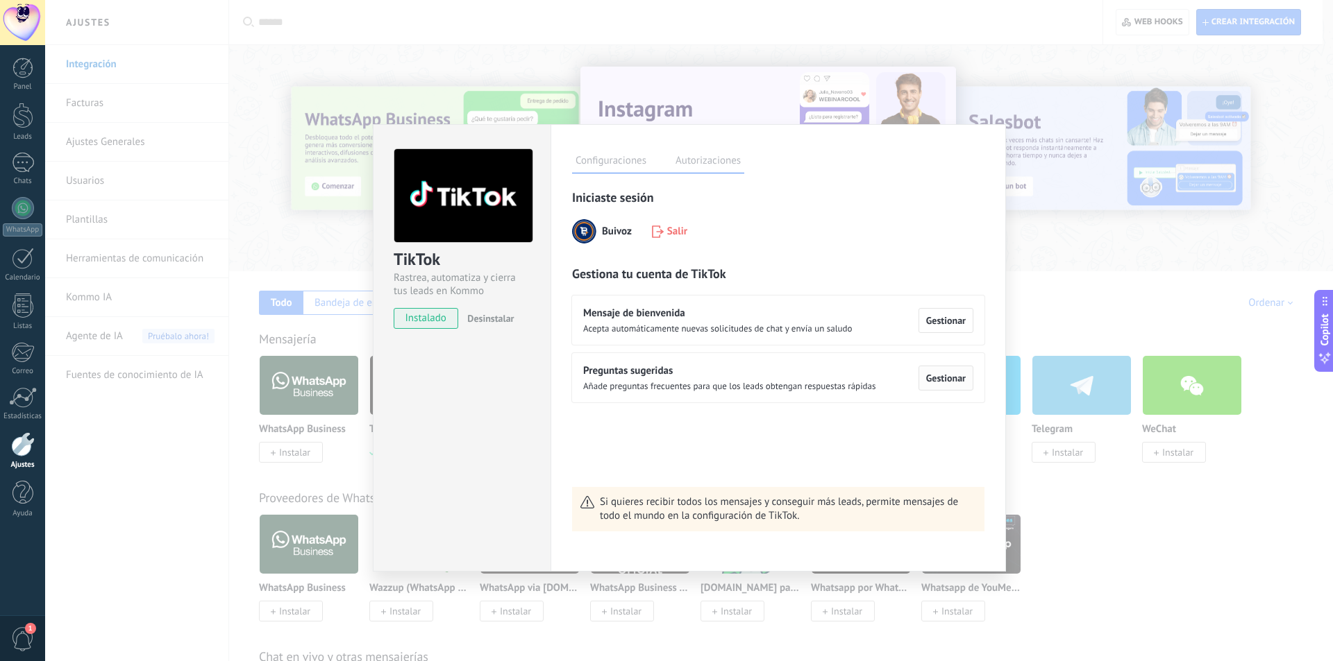
click at [934, 380] on span "Gestionar" at bounding box center [946, 378] width 40 height 10
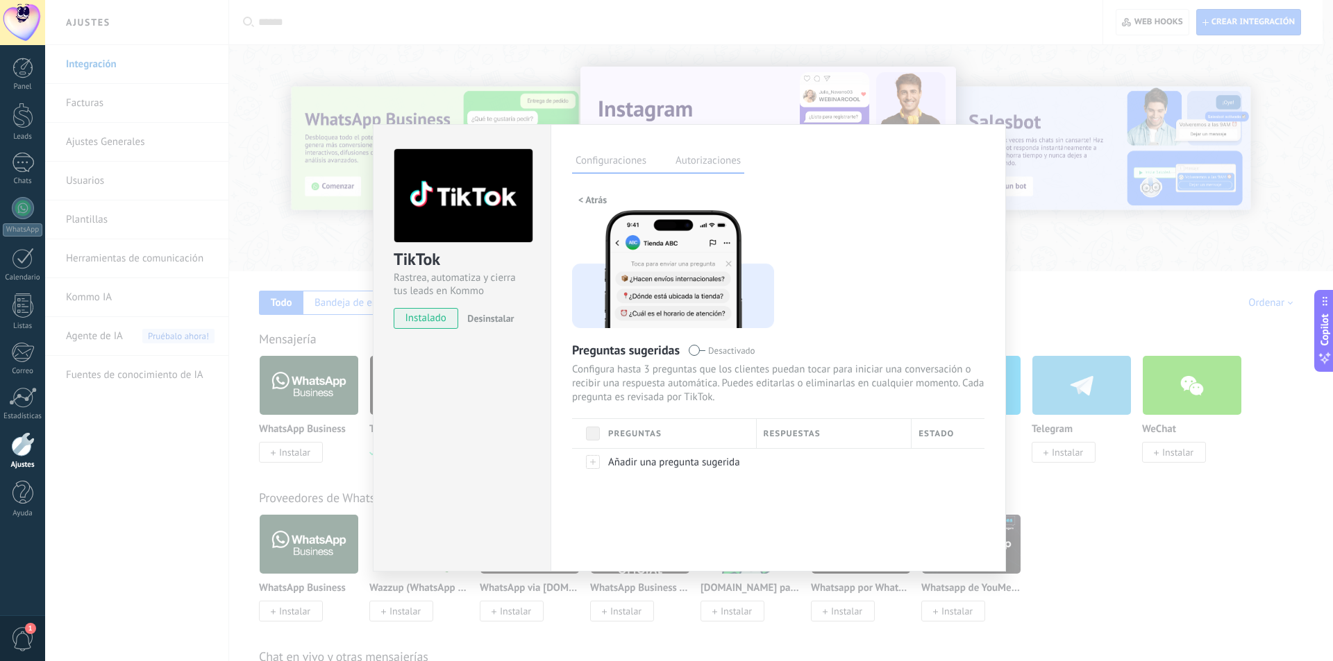
click at [981, 289] on div "< Atrás Preguntas sugeridas Desactivado Configura hasta 3 preguntas que los cli…" at bounding box center [778, 360] width 412 height 342
click at [1063, 267] on div "TikTok Rastrea, automatiza y cierra tus leads en Kommo instalado Desinstalar Co…" at bounding box center [689, 330] width 1288 height 661
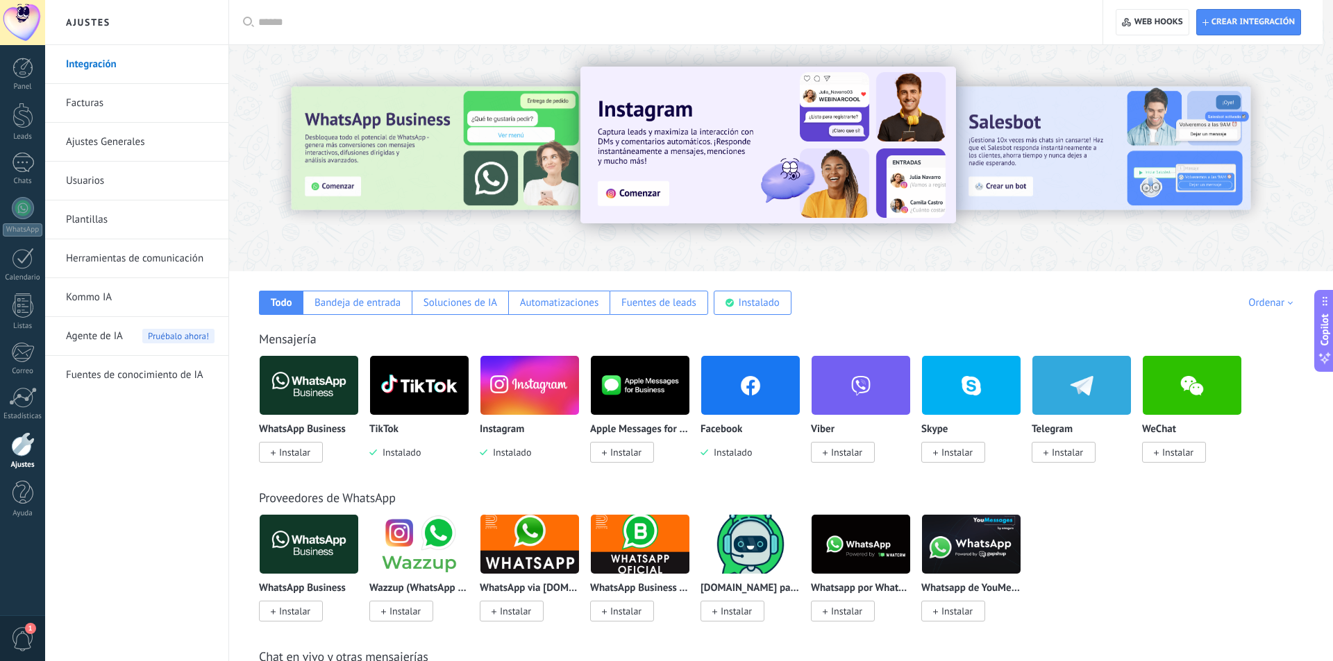
click at [401, 385] on img at bounding box center [419, 385] width 99 height 67
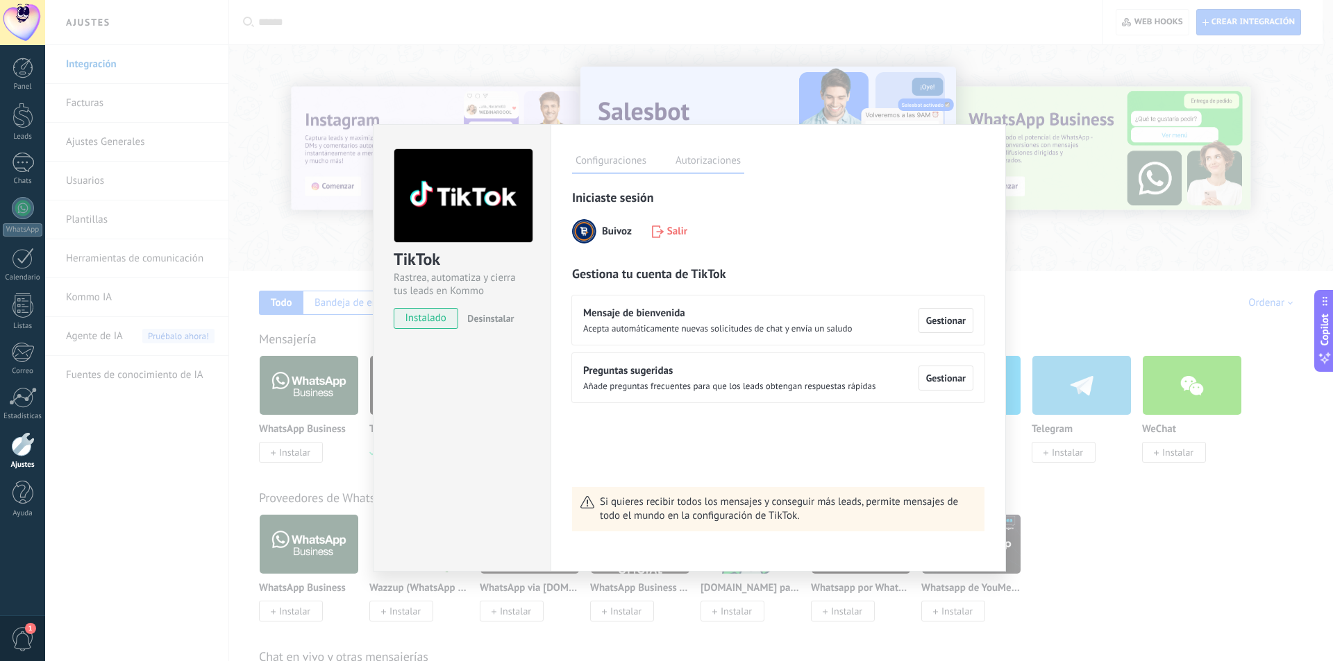
click at [1099, 488] on div "TikTok Rastrea, automatiza y cierra tus leads en Kommo instalado Desinstalar Co…" at bounding box center [689, 330] width 1288 height 661
